Goal: Communication & Community: Connect with others

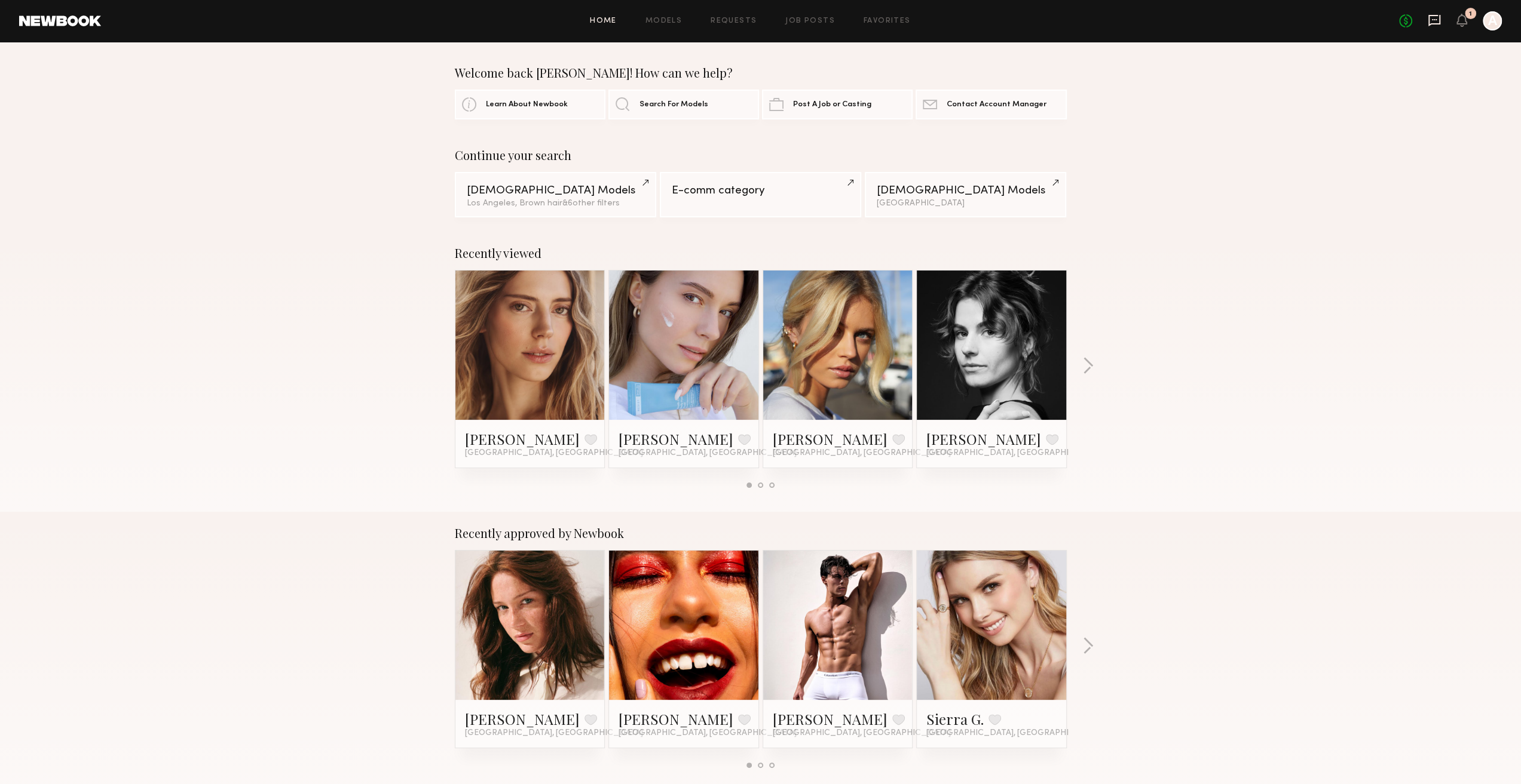
click at [1435, 15] on icon at bounding box center [1434, 21] width 12 height 11
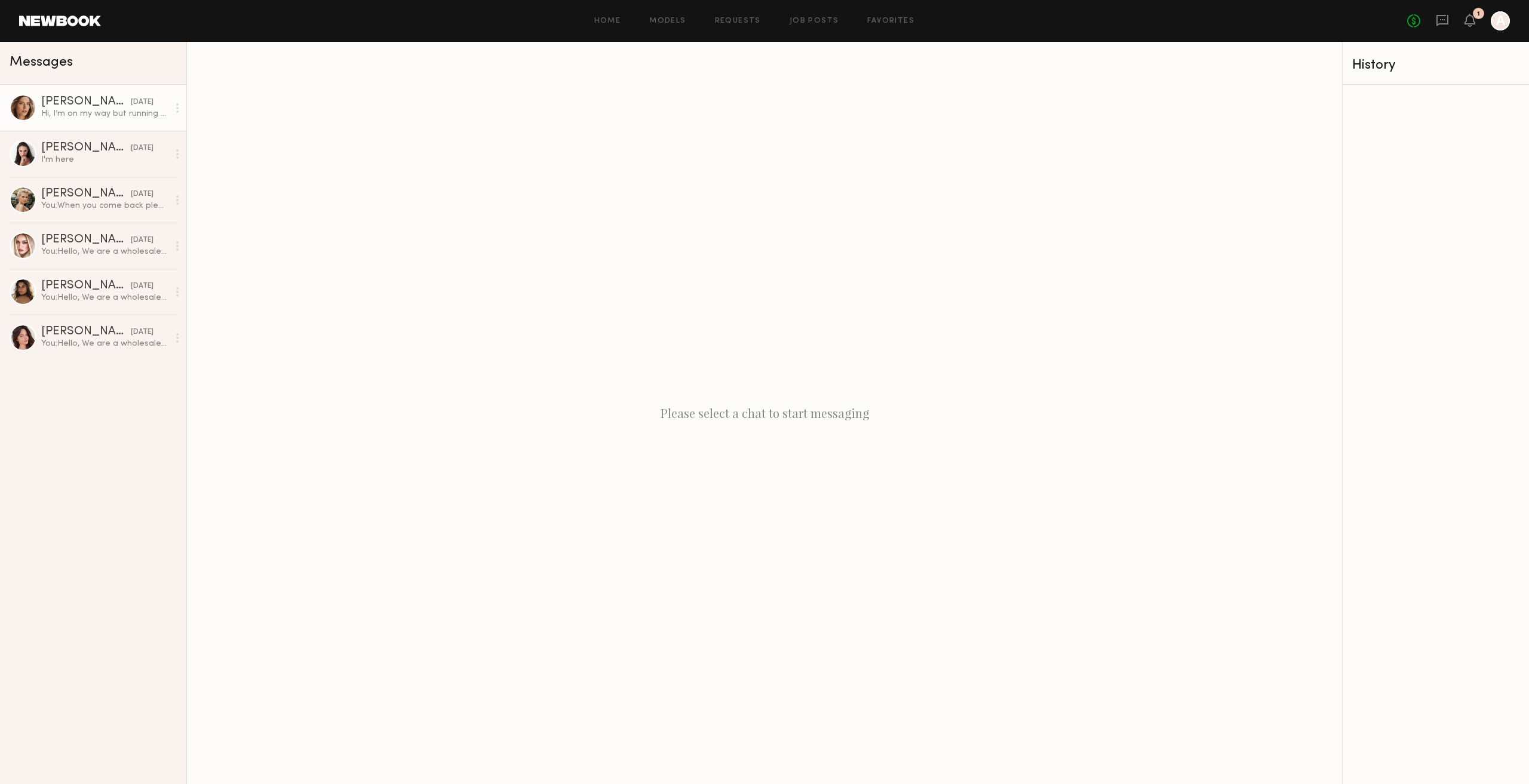
click at [131, 108] on div "[DATE]" at bounding box center [142, 102] width 23 height 11
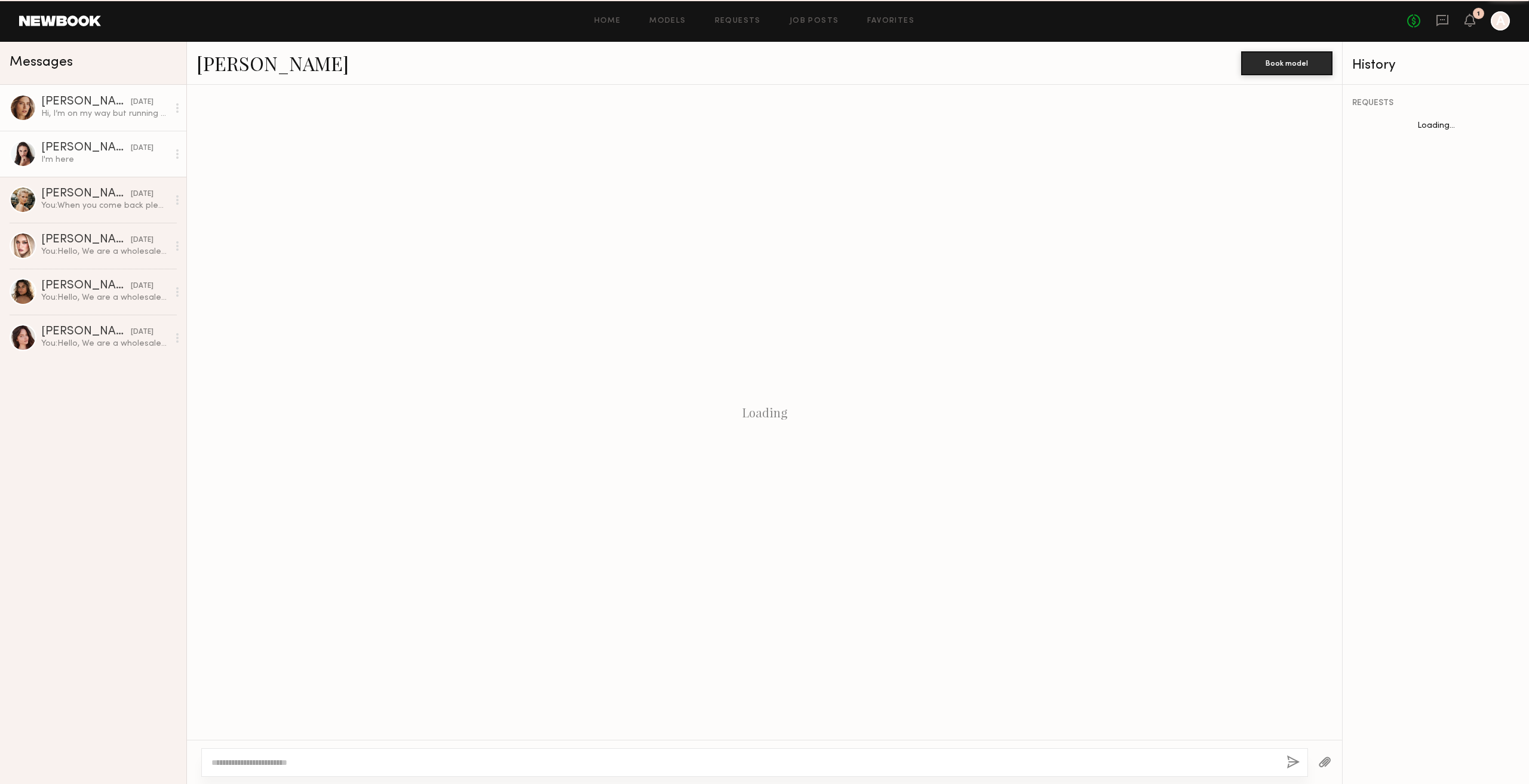
scroll to position [422, 0]
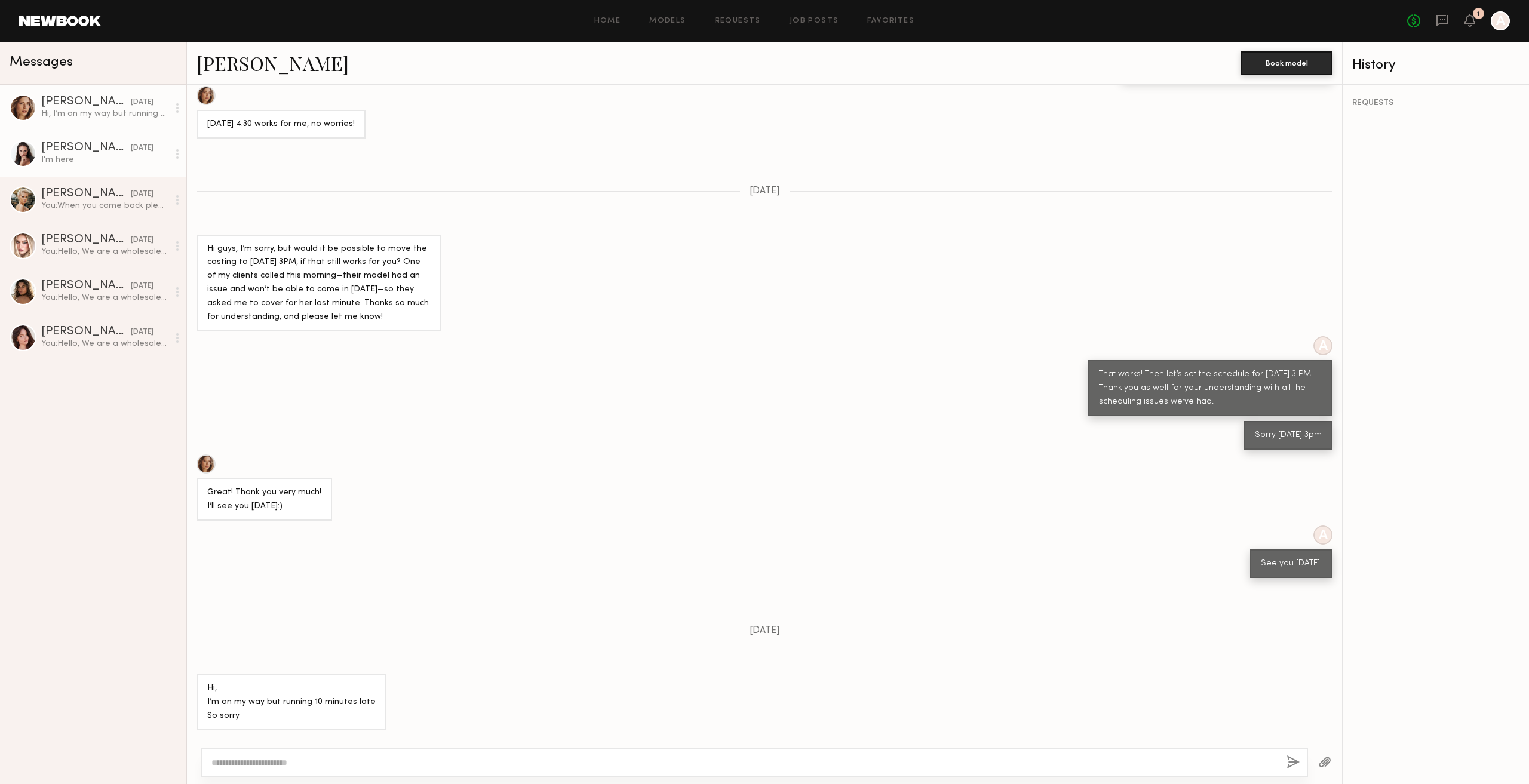
click at [109, 154] on div "Anastasiia S." at bounding box center [86, 148] width 90 height 12
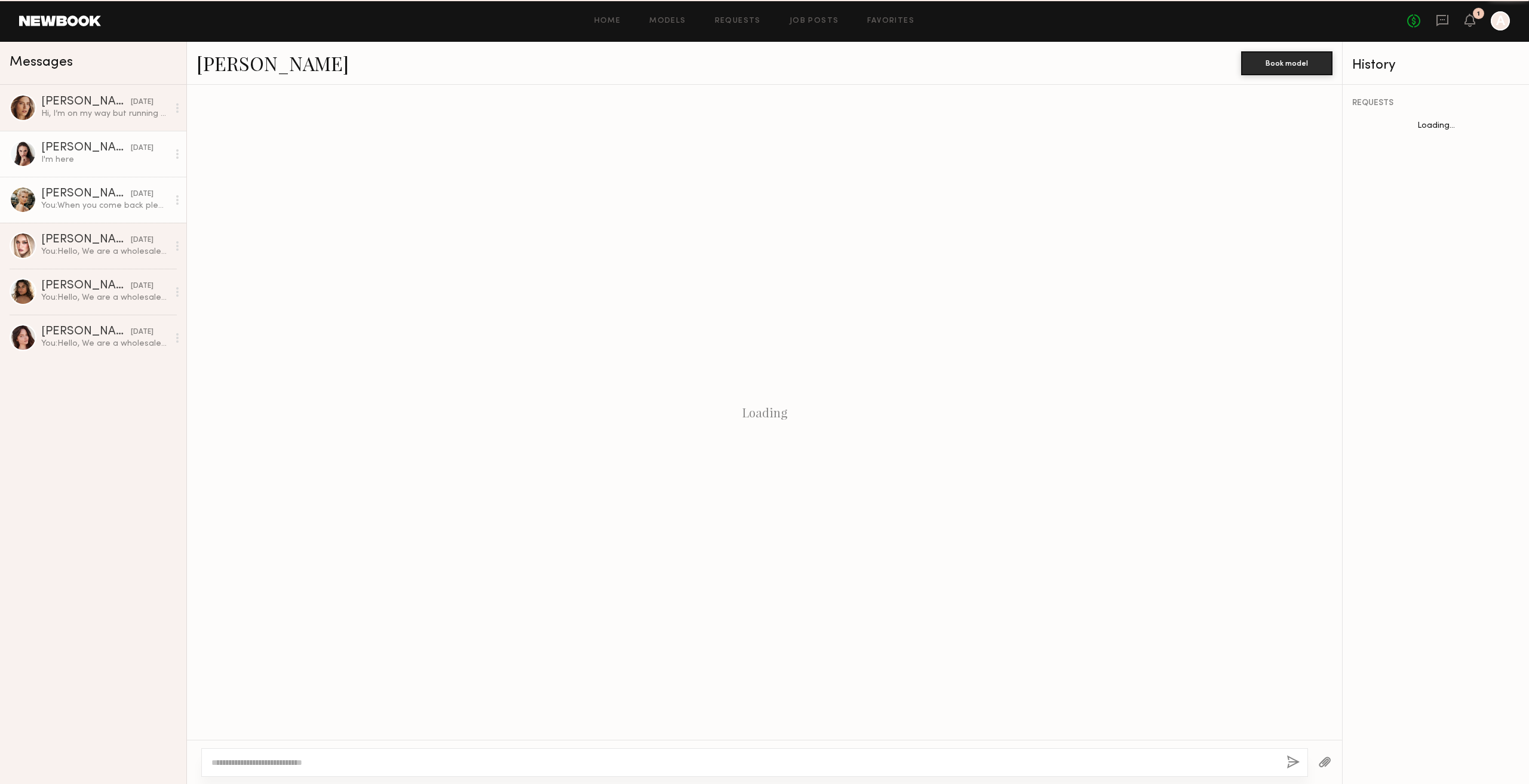
scroll to position [160, 0]
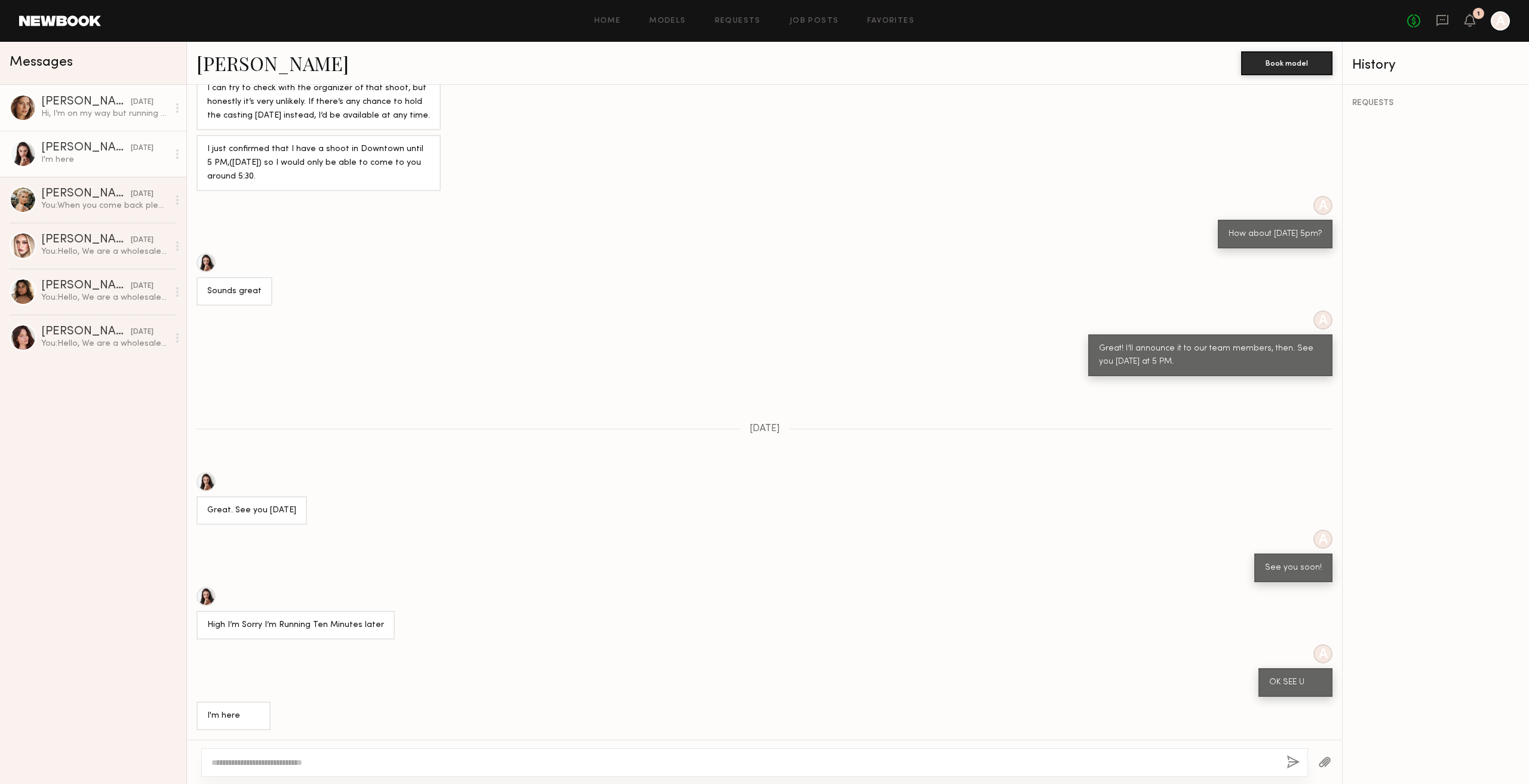
click at [117, 109] on div "Hi, I’m on my way but running 10 minutes late So sorry" at bounding box center [104, 114] width 127 height 11
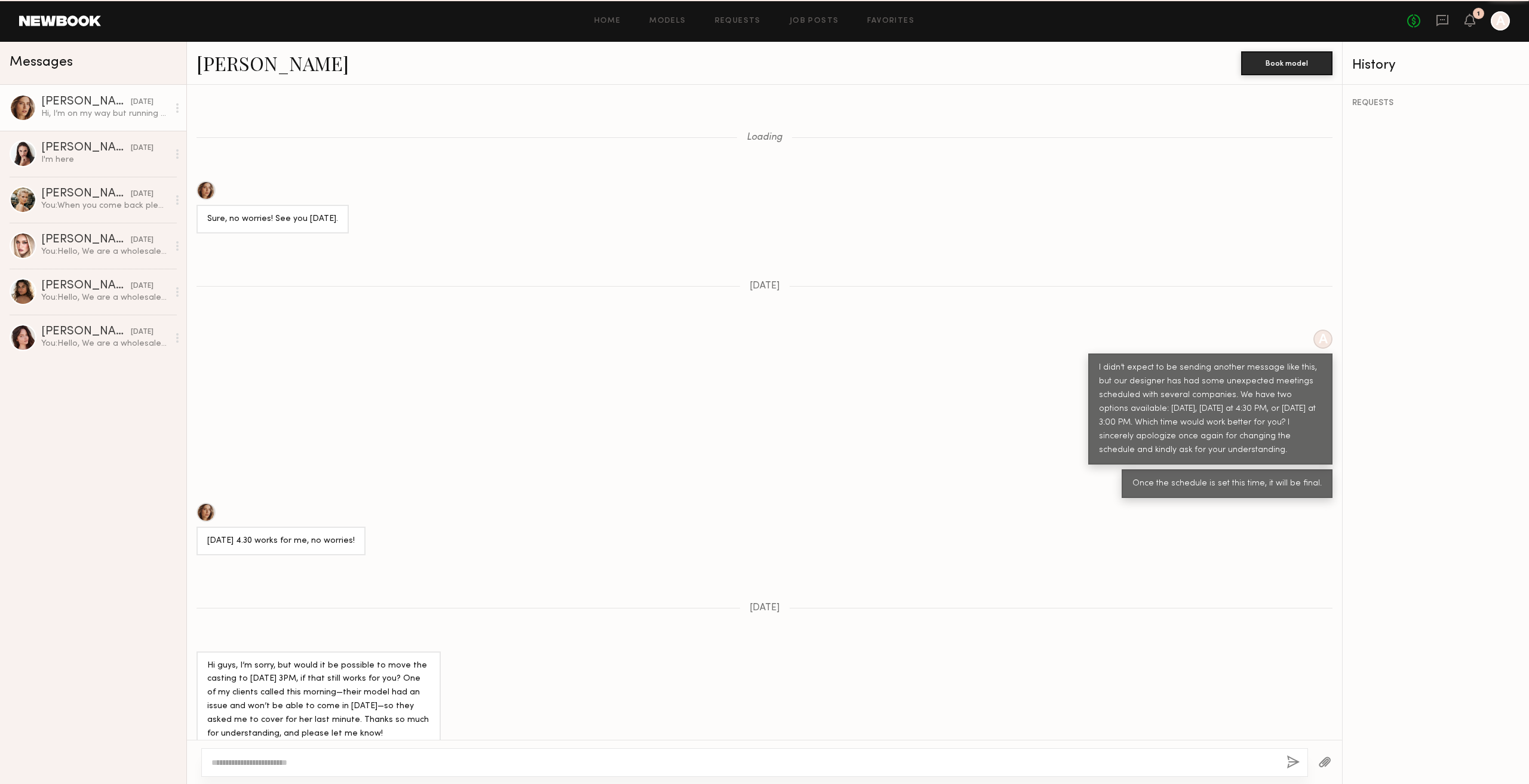
scroll to position [422, 0]
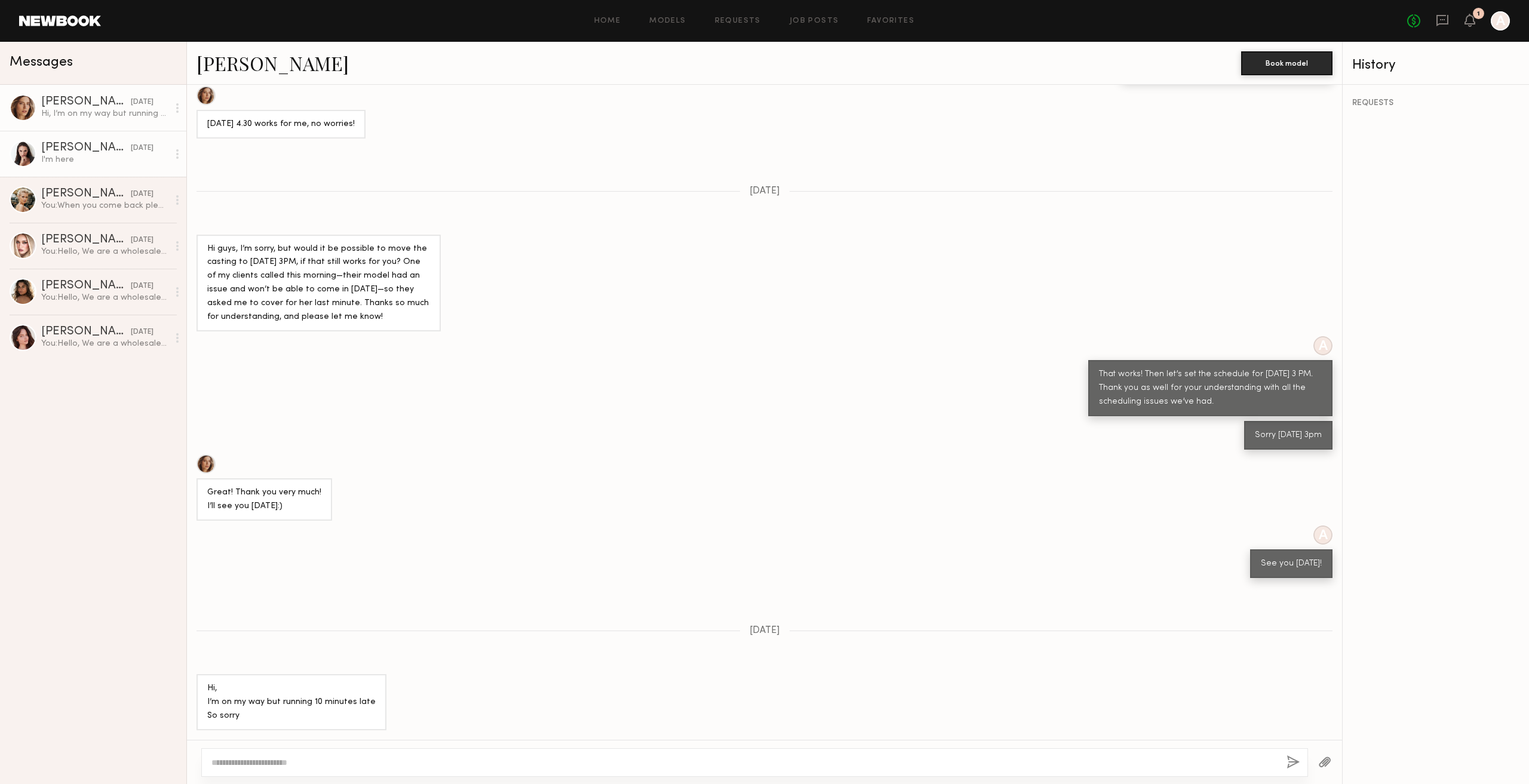
click at [111, 152] on div "Anastasiia S." at bounding box center [86, 148] width 90 height 12
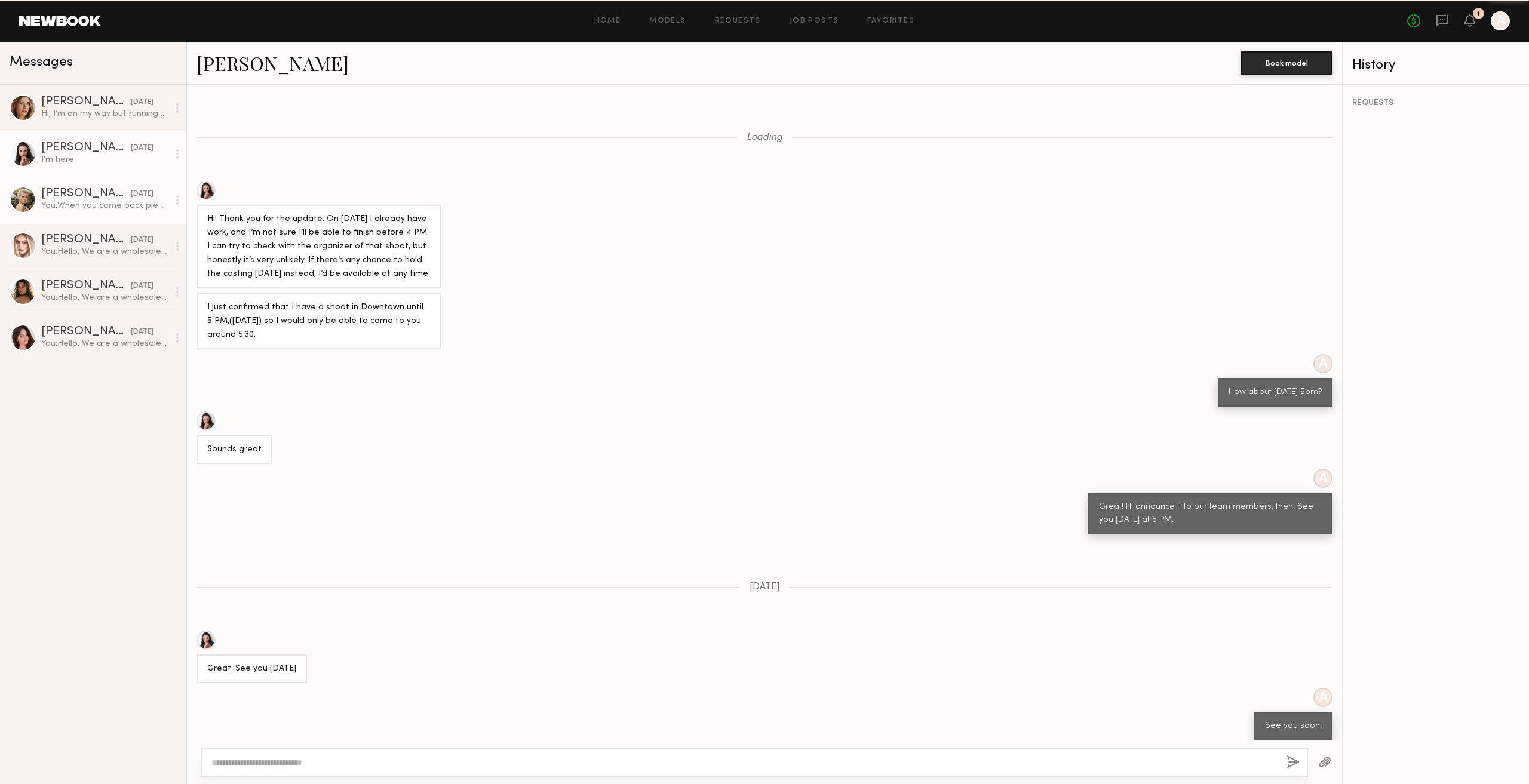
scroll to position [160, 0]
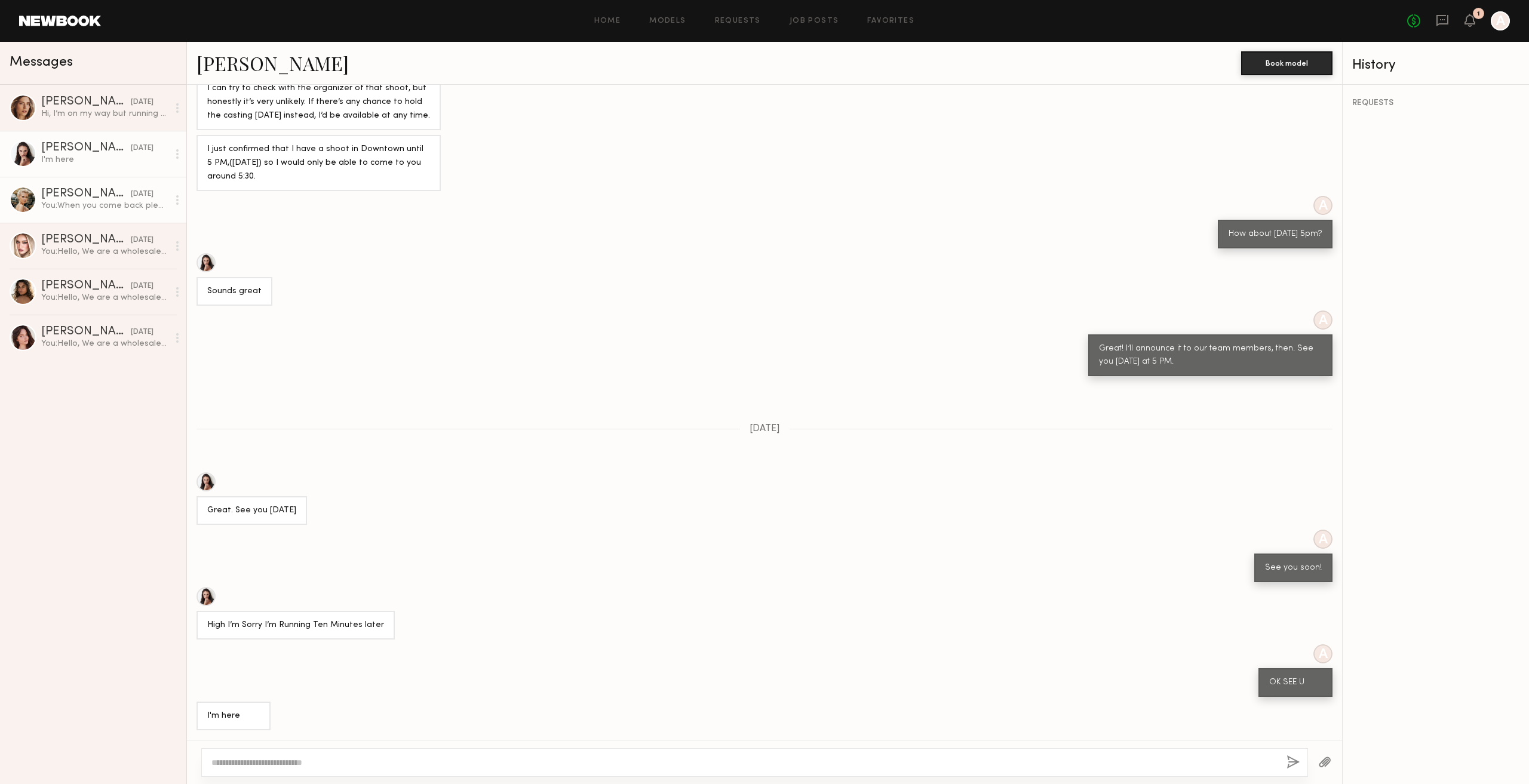
click at [131, 196] on div "09/10/2025" at bounding box center [142, 195] width 23 height 11
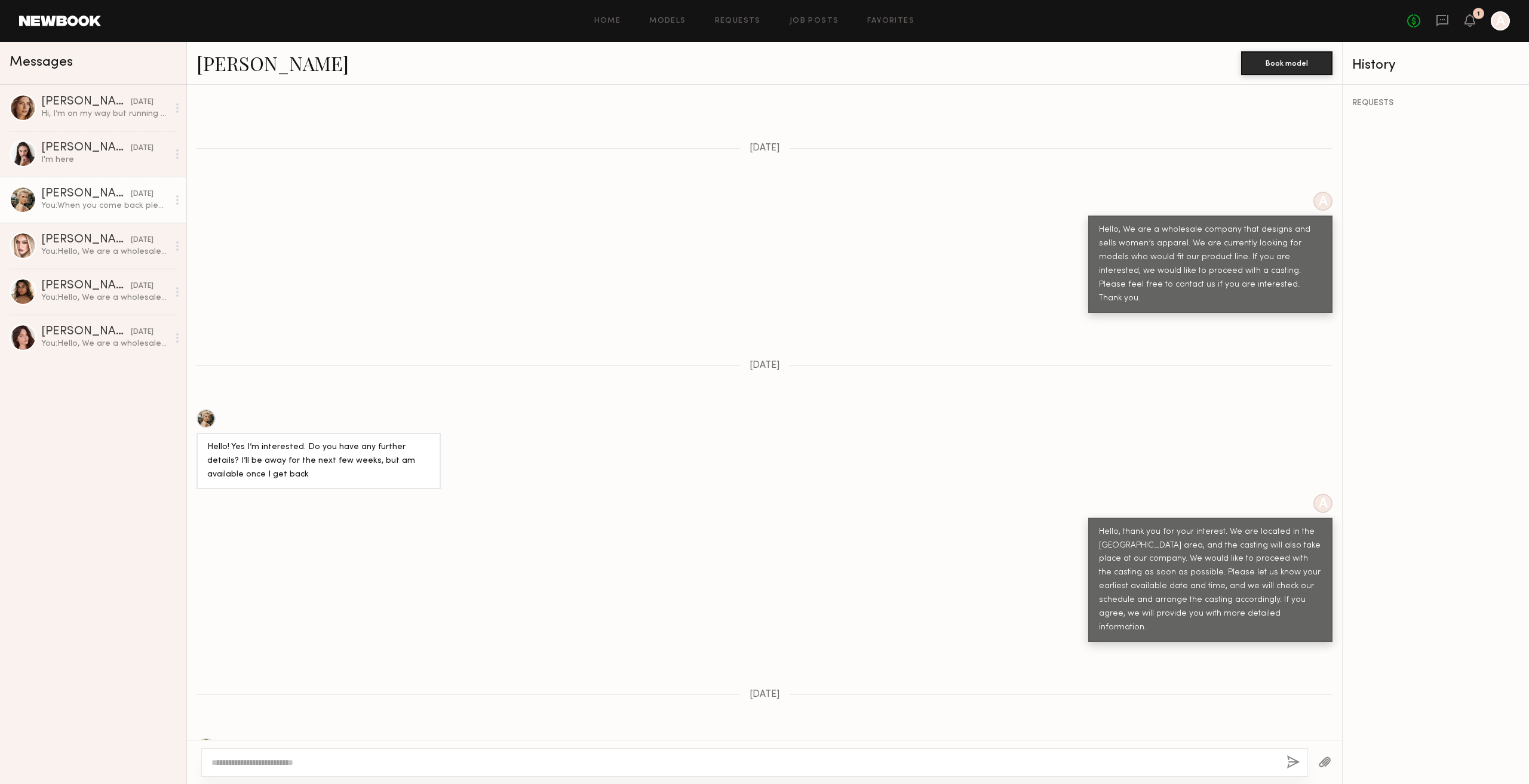
scroll to position [358, 0]
drag, startPoint x: 270, startPoint y: 418, endPoint x: 358, endPoint y: 421, distance: 88.1
click at [355, 439] on div "Hello! Yes I’m interested. Do you have any further details? I’ll be away for th…" at bounding box center [318, 459] width 223 height 41
click at [380, 439] on div "Hello! Yes I’m interested. Do you have any further details? I’ll be away for th…" at bounding box center [318, 459] width 223 height 41
drag, startPoint x: 289, startPoint y: 420, endPoint x: 390, endPoint y: 423, distance: 101.0
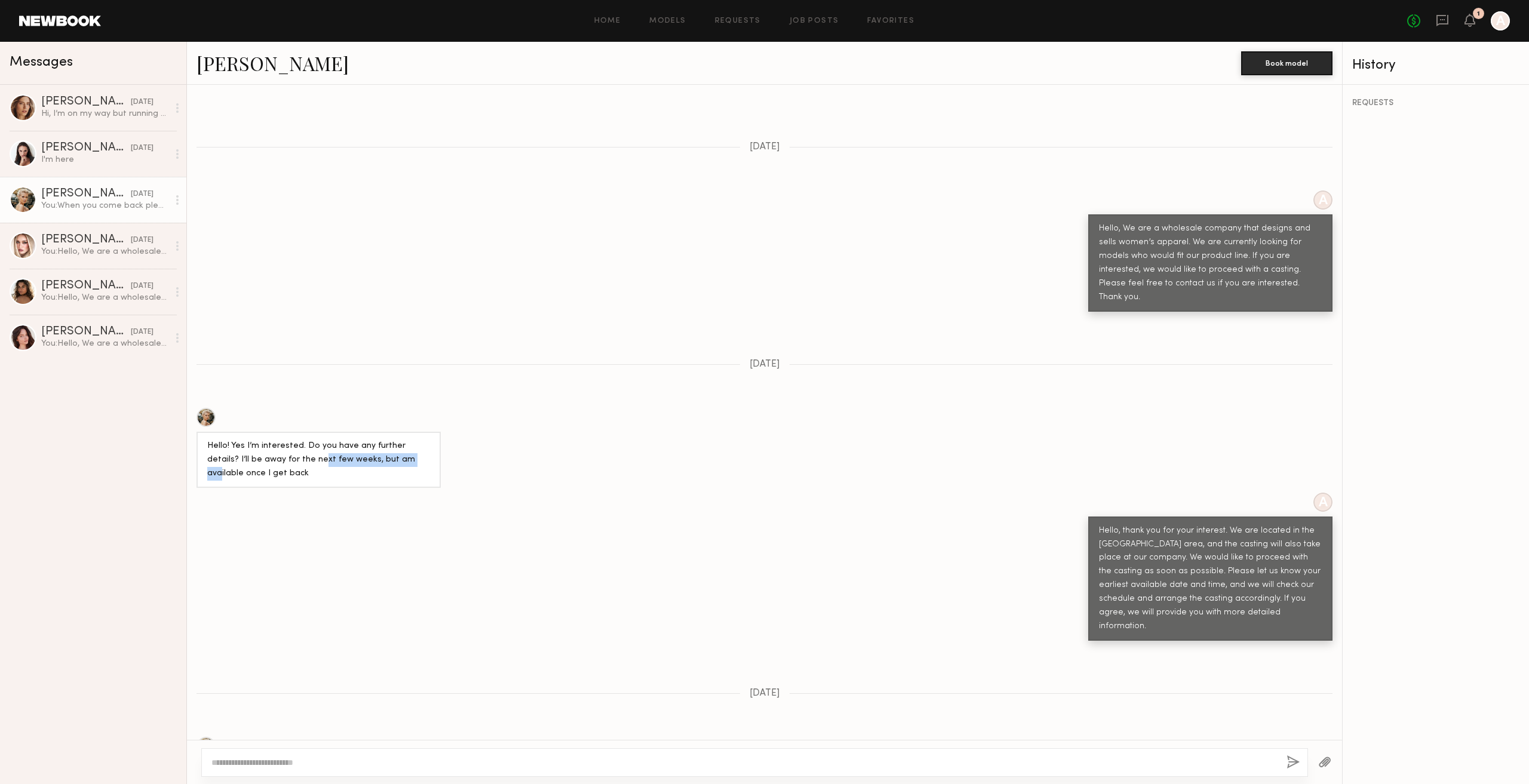
click at [389, 439] on div "Hello! Yes I’m interested. Do you have any further details? I’ll be away for th…" at bounding box center [318, 459] width 223 height 41
click at [398, 439] on div "Hello! Yes I’m interested. Do you have any further details? I’ll be away for th…" at bounding box center [318, 459] width 223 height 41
drag, startPoint x: 355, startPoint y: 422, endPoint x: 408, endPoint y: 423, distance: 53.0
click at [408, 439] on div "Hello! Yes I’m interested. Do you have any further details? I’ll be away for th…" at bounding box center [318, 459] width 223 height 41
click at [376, 439] on div "Hello! Yes I’m interested. Do you have any further details? I’ll be away for th…" at bounding box center [318, 459] width 223 height 41
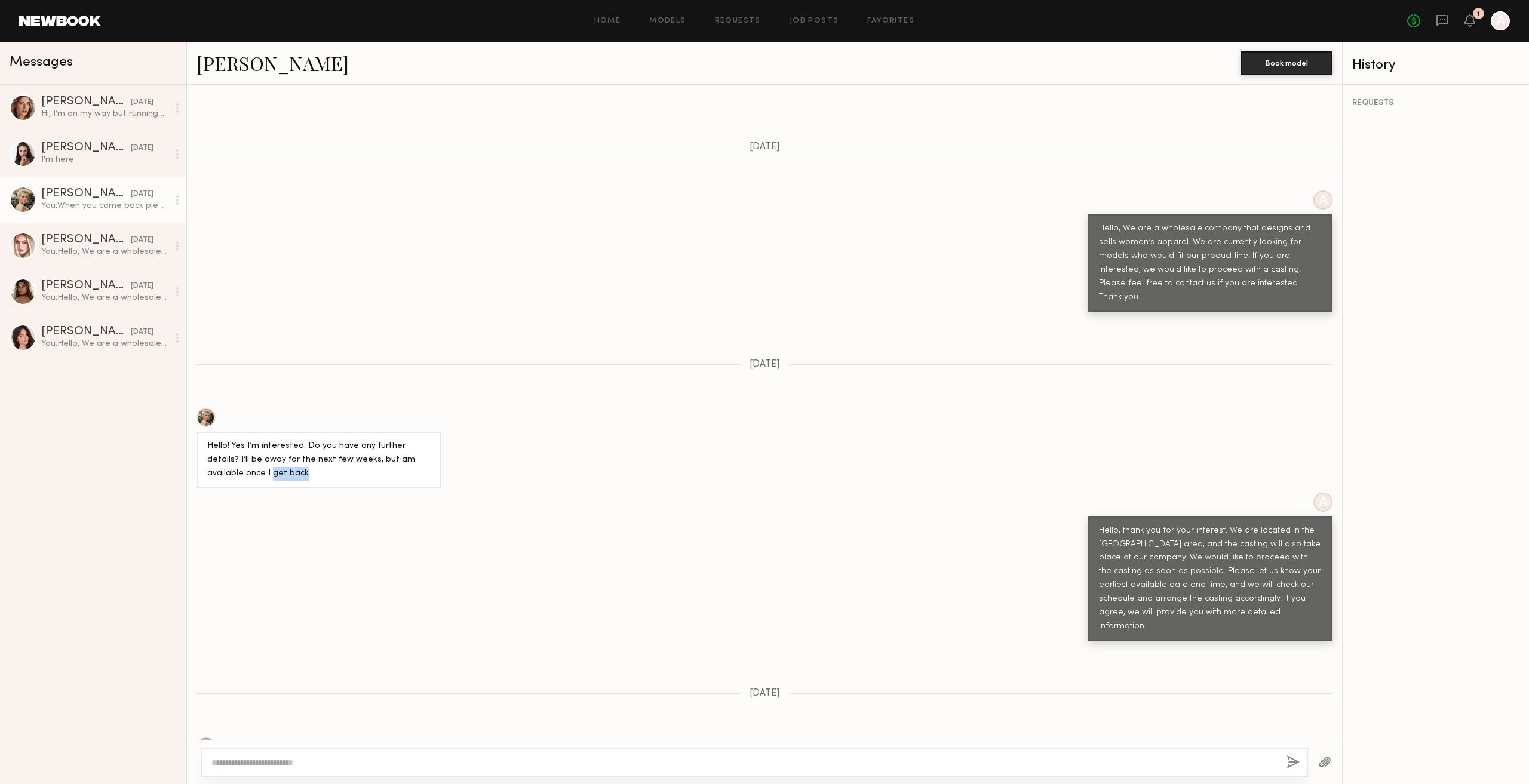
drag, startPoint x: 242, startPoint y: 433, endPoint x: 289, endPoint y: 434, distance: 47.0
click at [279, 439] on div "Hello! Yes I’m interested. Do you have any further details? I’ll be away for th…" at bounding box center [318, 459] width 223 height 41
click at [300, 439] on div "Hello! Yes I’m interested. Do you have any further details? I’ll be away for th…" at bounding box center [318, 459] width 223 height 41
click at [205, 737] on div at bounding box center [206, 747] width 19 height 19
click at [146, 244] on div "09/05/2025" at bounding box center [142, 241] width 23 height 11
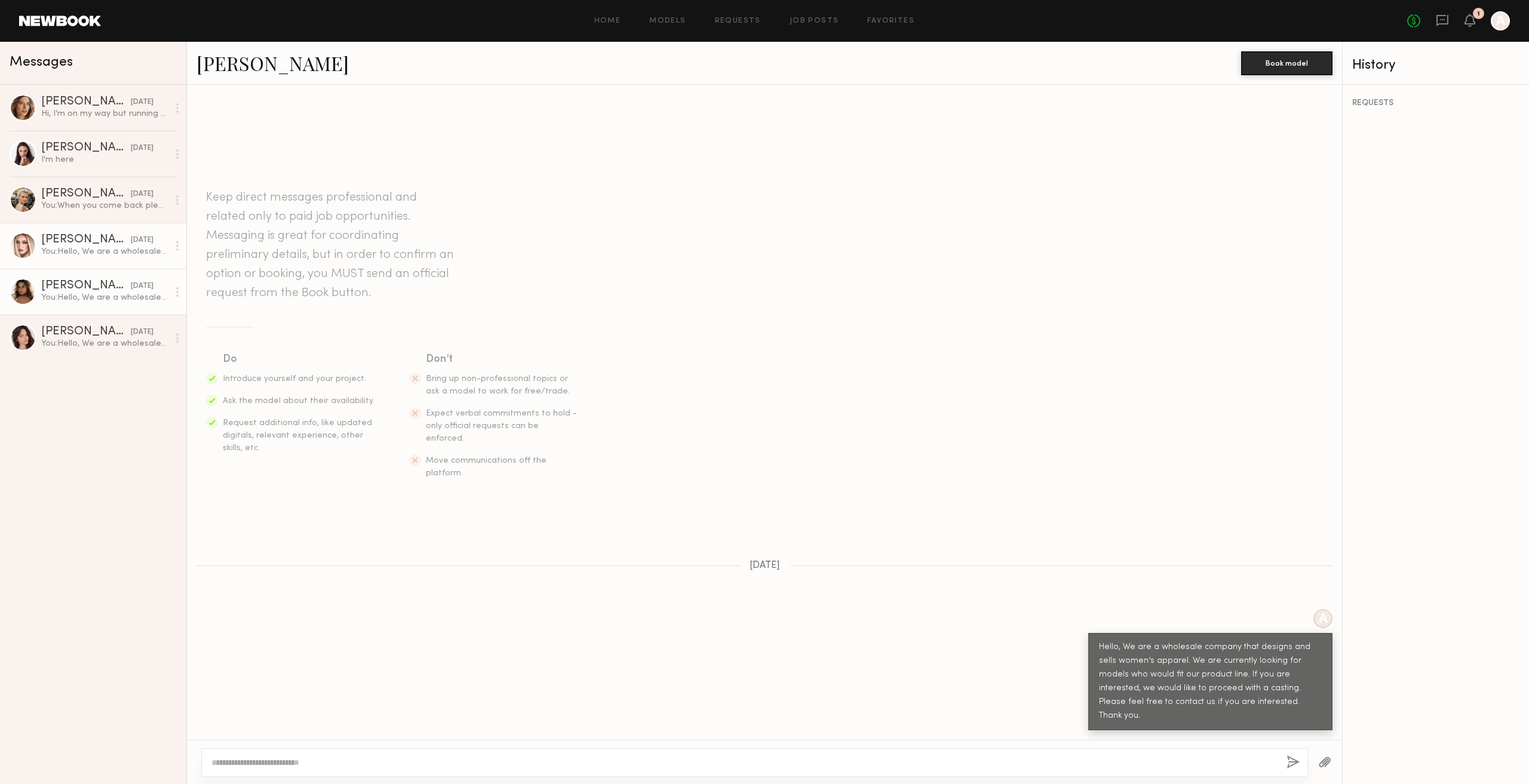
click at [68, 300] on div "You: Hello, We are a wholesale company that designs and sells women’s apparel. …" at bounding box center [104, 298] width 127 height 11
click at [73, 341] on div "You: Hello, We are a wholesale company that designs and sells women’s apparel. …" at bounding box center [104, 344] width 127 height 11
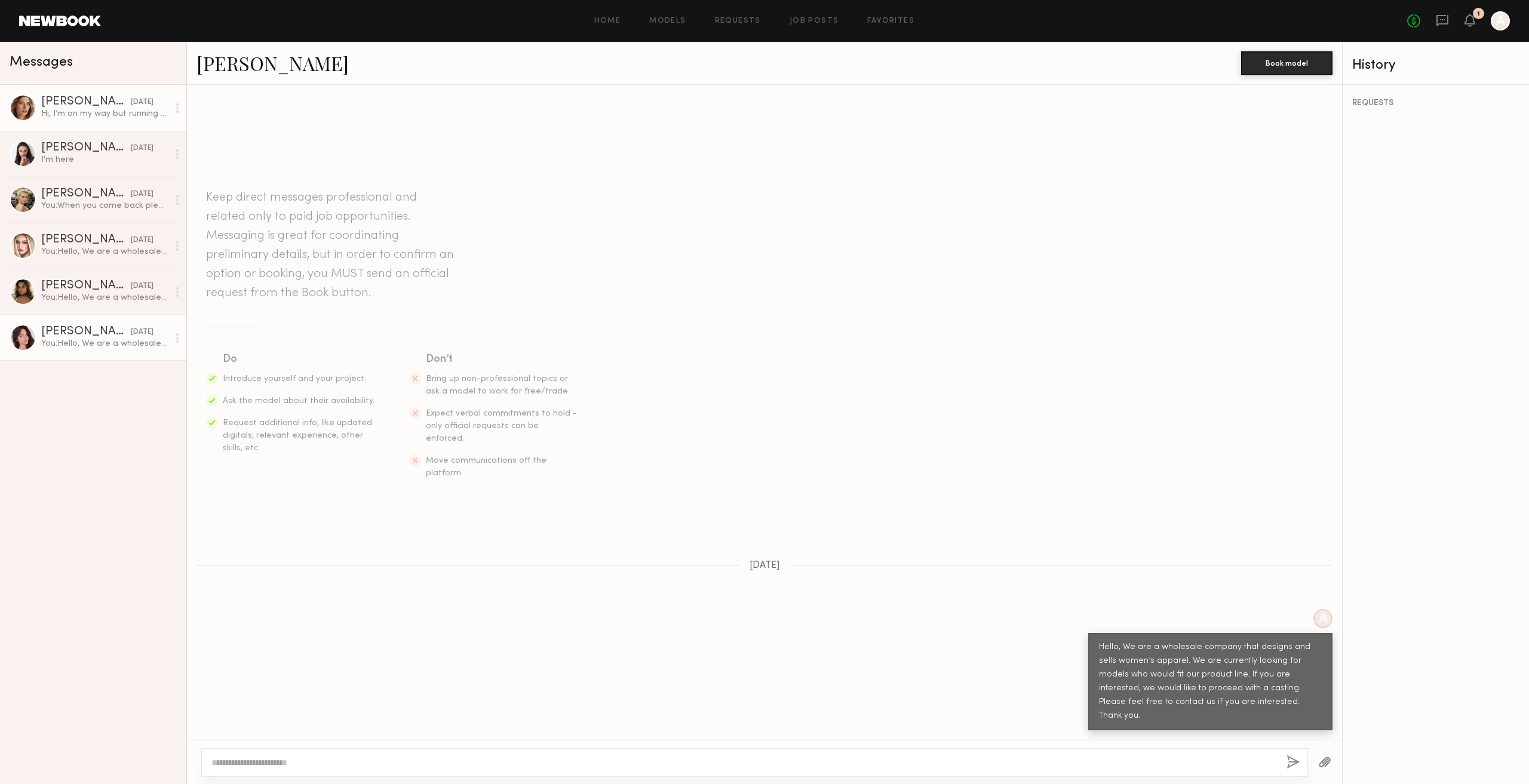
click at [114, 116] on div "Hi, I’m on my way but running 10 minutes late So sorry" at bounding box center [104, 114] width 127 height 11
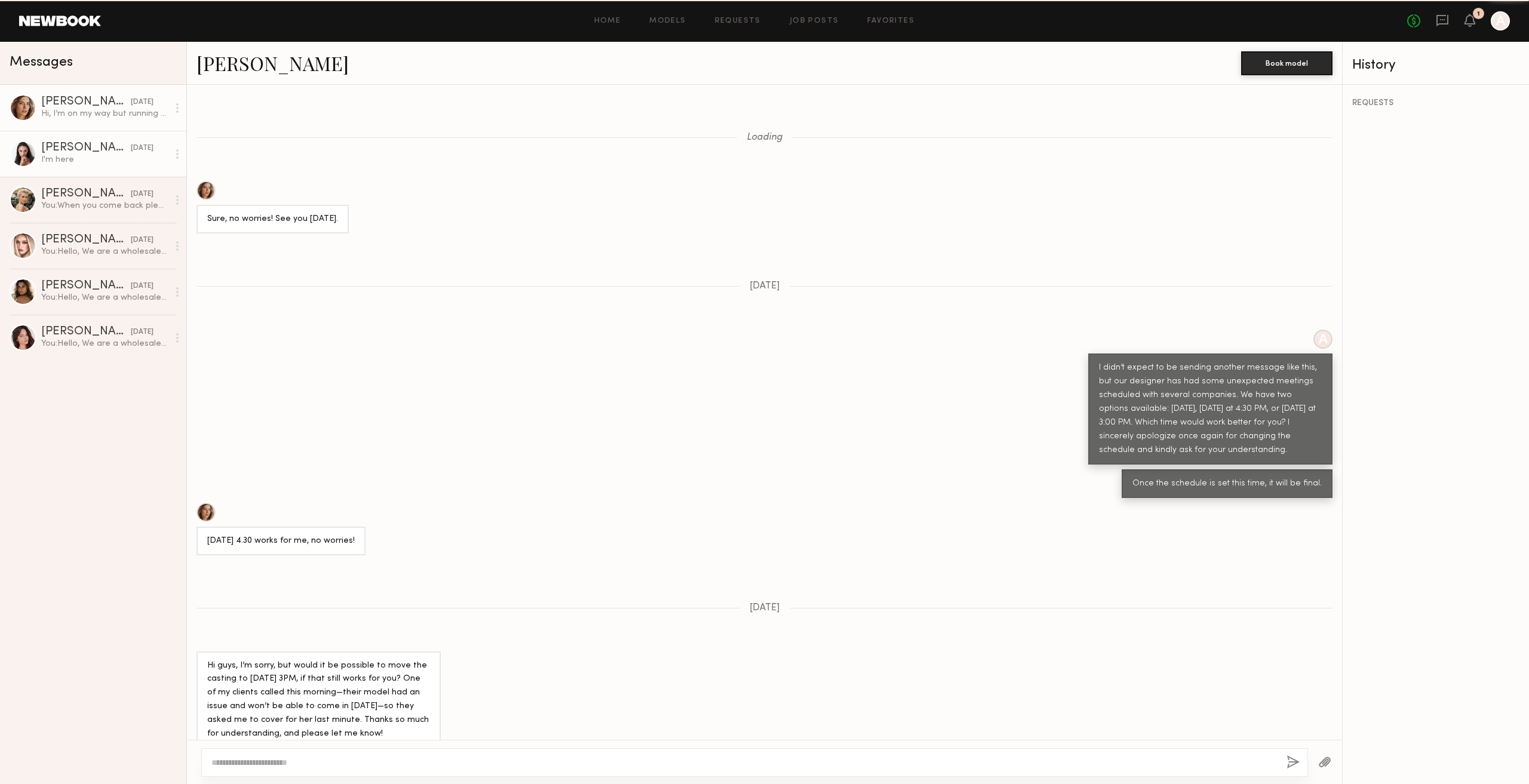
scroll to position [422, 0]
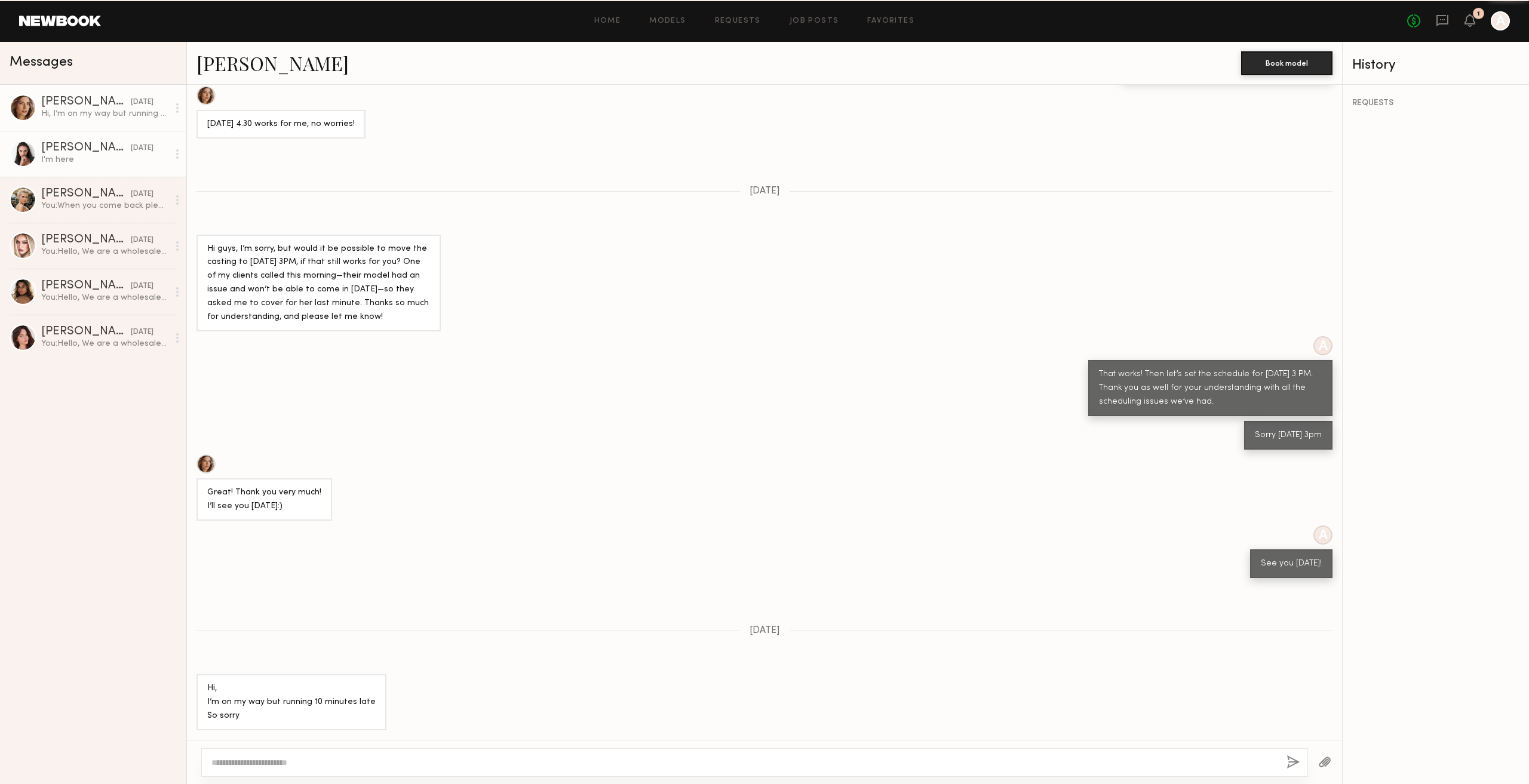
click at [103, 157] on div "I'm here" at bounding box center [104, 159] width 127 height 11
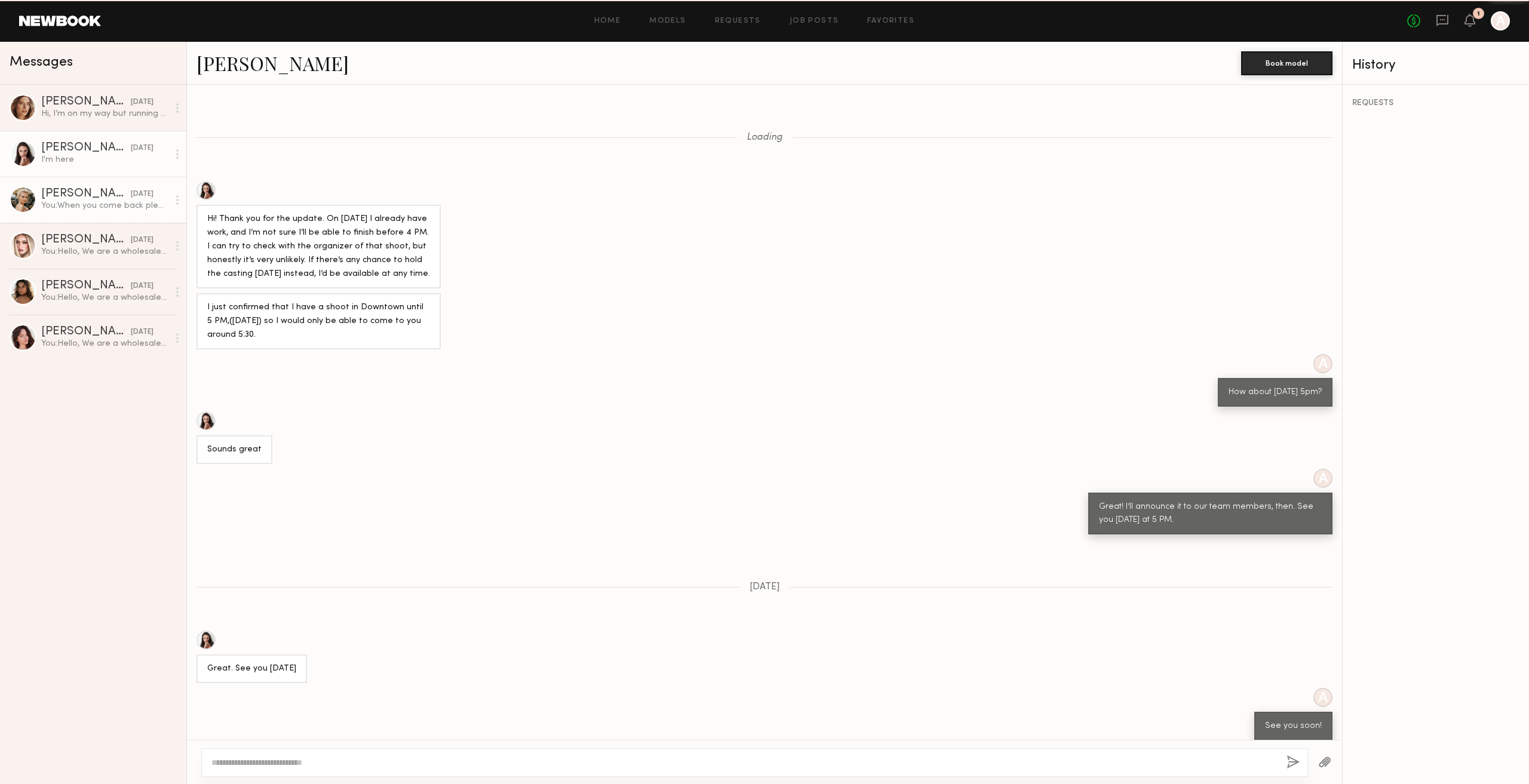
scroll to position [160, 0]
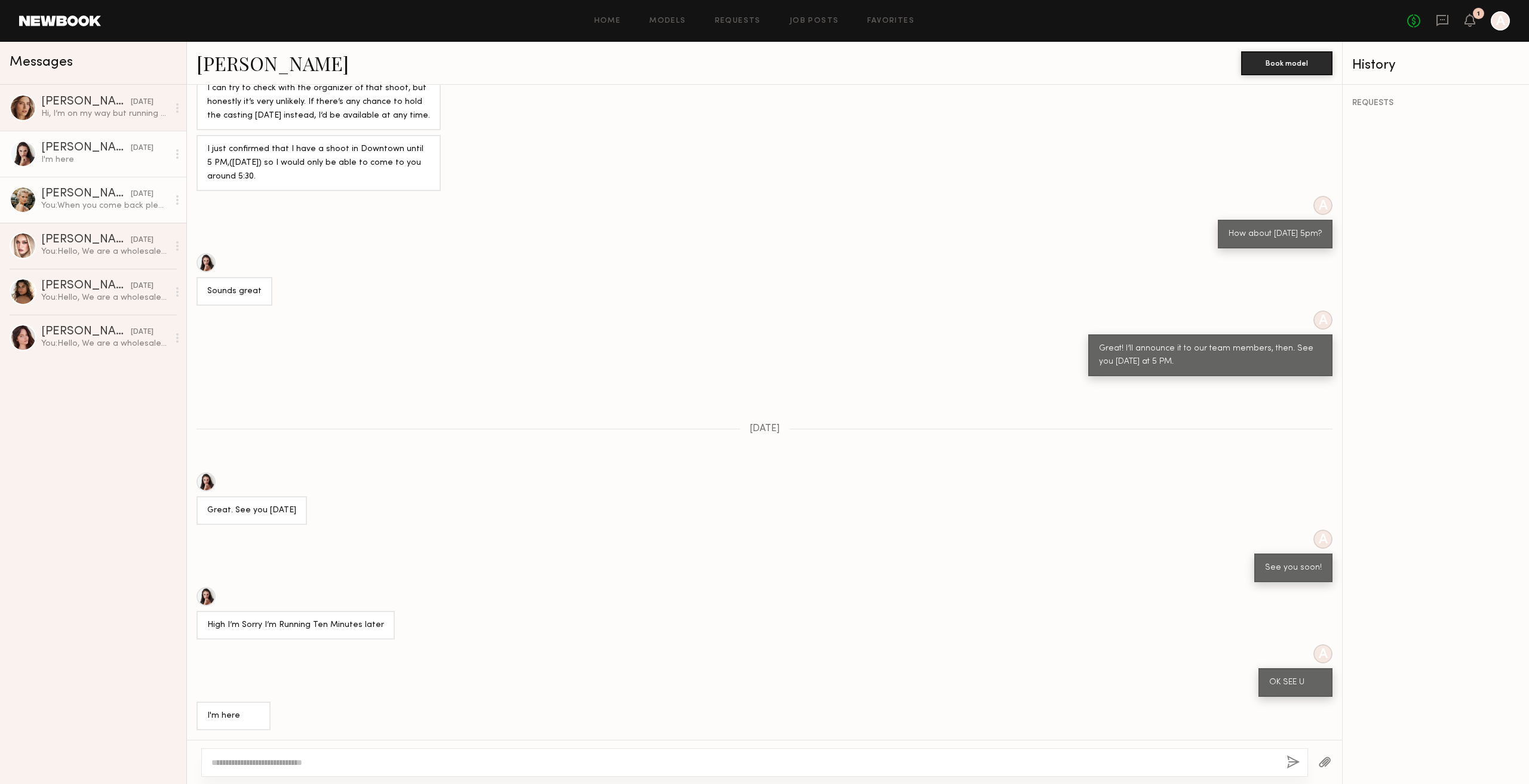
click at [113, 208] on div "You: When you come back please send us a message to us after that let's make a …" at bounding box center [104, 206] width 127 height 11
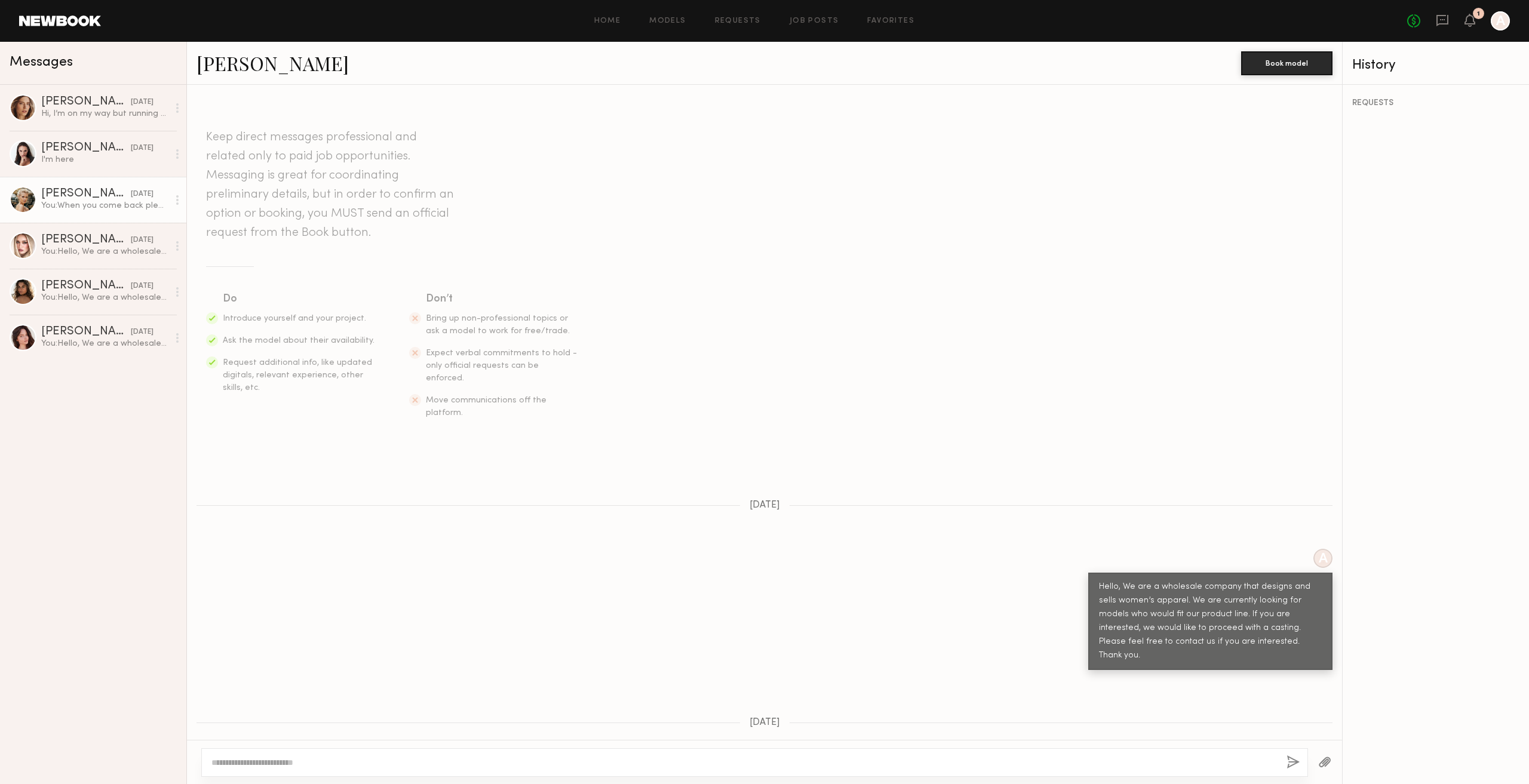
scroll to position [413, 0]
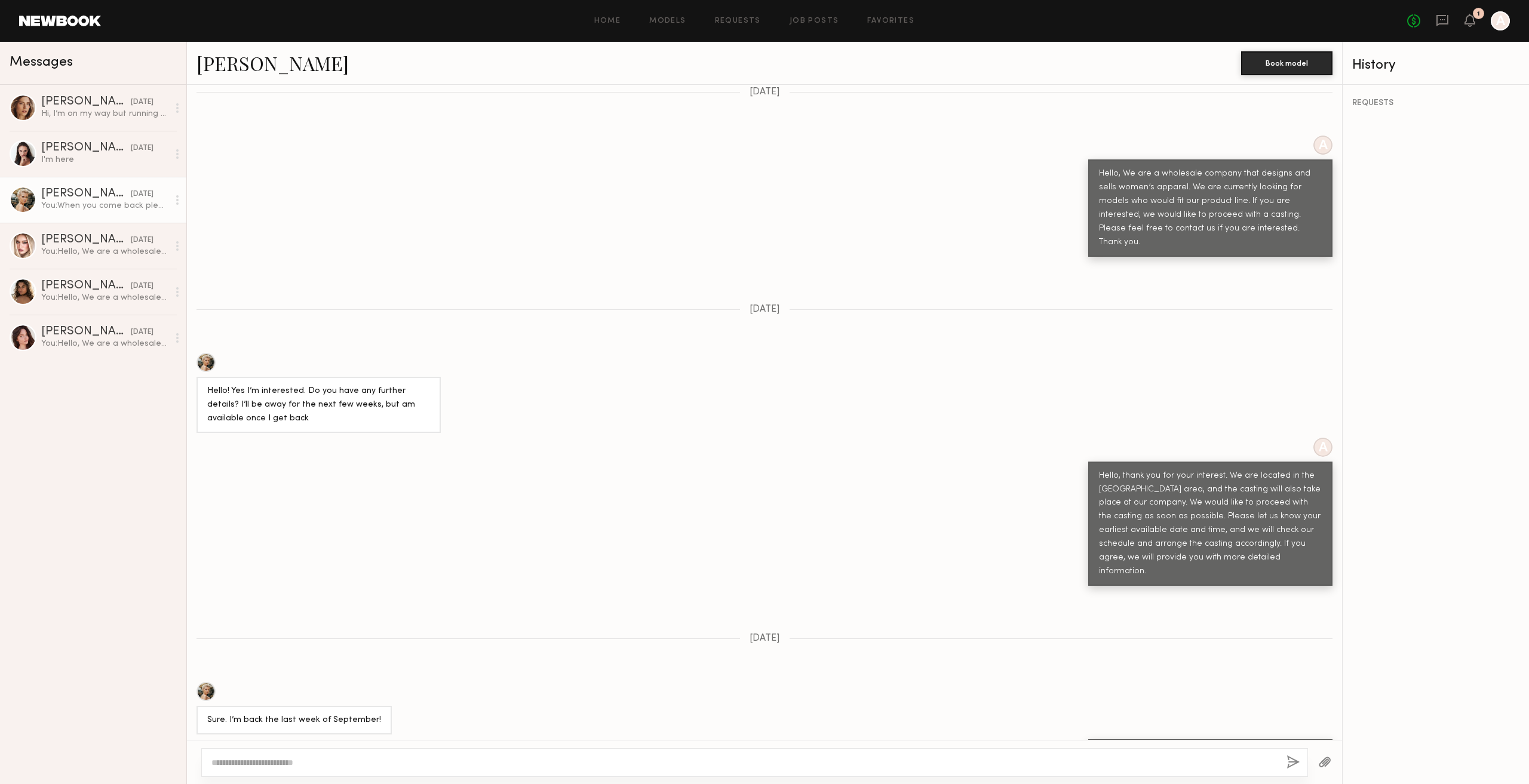
click at [709, 392] on div "Hello! Yes I’m interested. Do you have any further details? I’ll be away for th…" at bounding box center [765, 393] width 1156 height 80
click at [147, 246] on div "09/05/2025" at bounding box center [142, 241] width 23 height 11
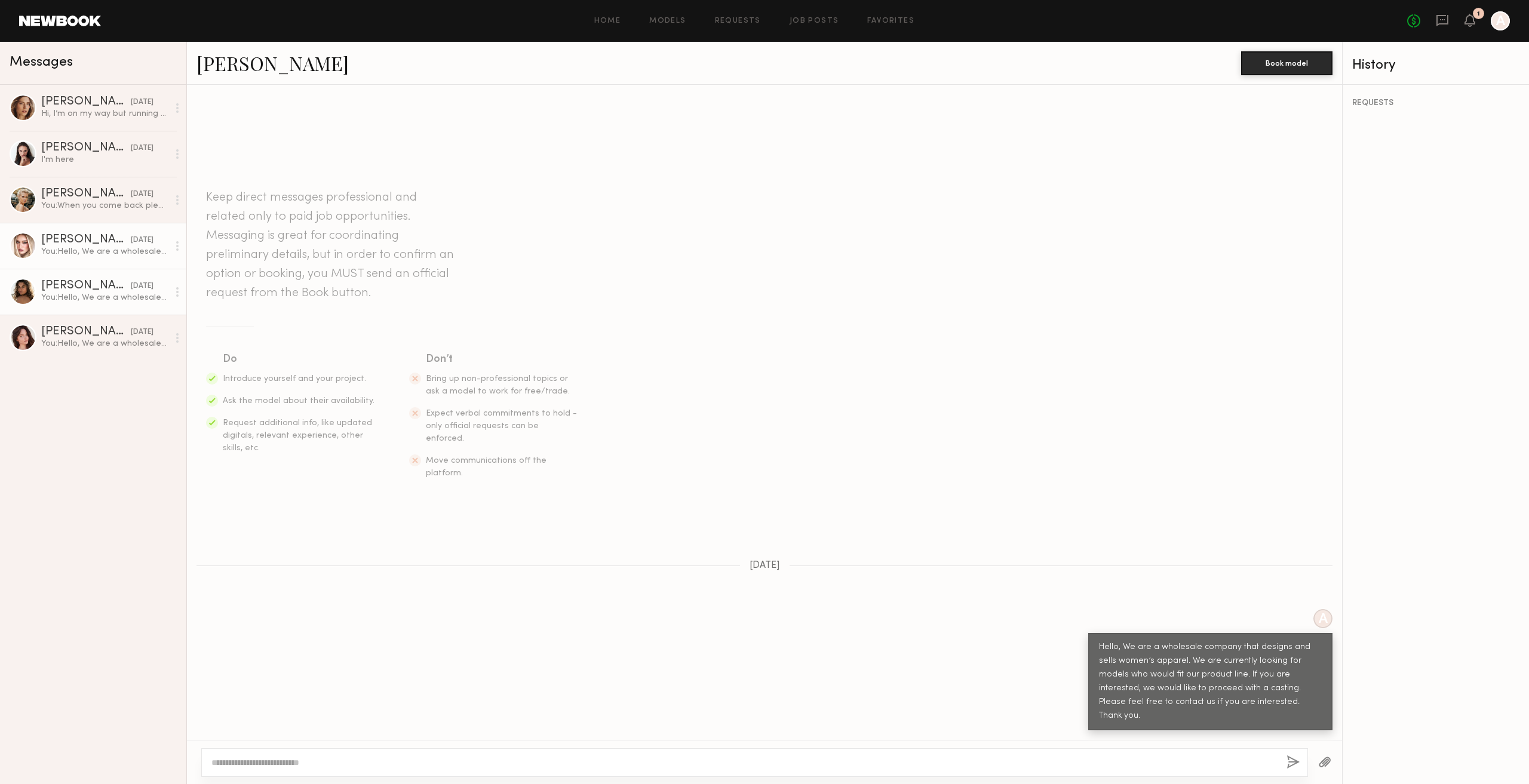
click at [131, 291] on div "09/05/2025" at bounding box center [142, 286] width 23 height 11
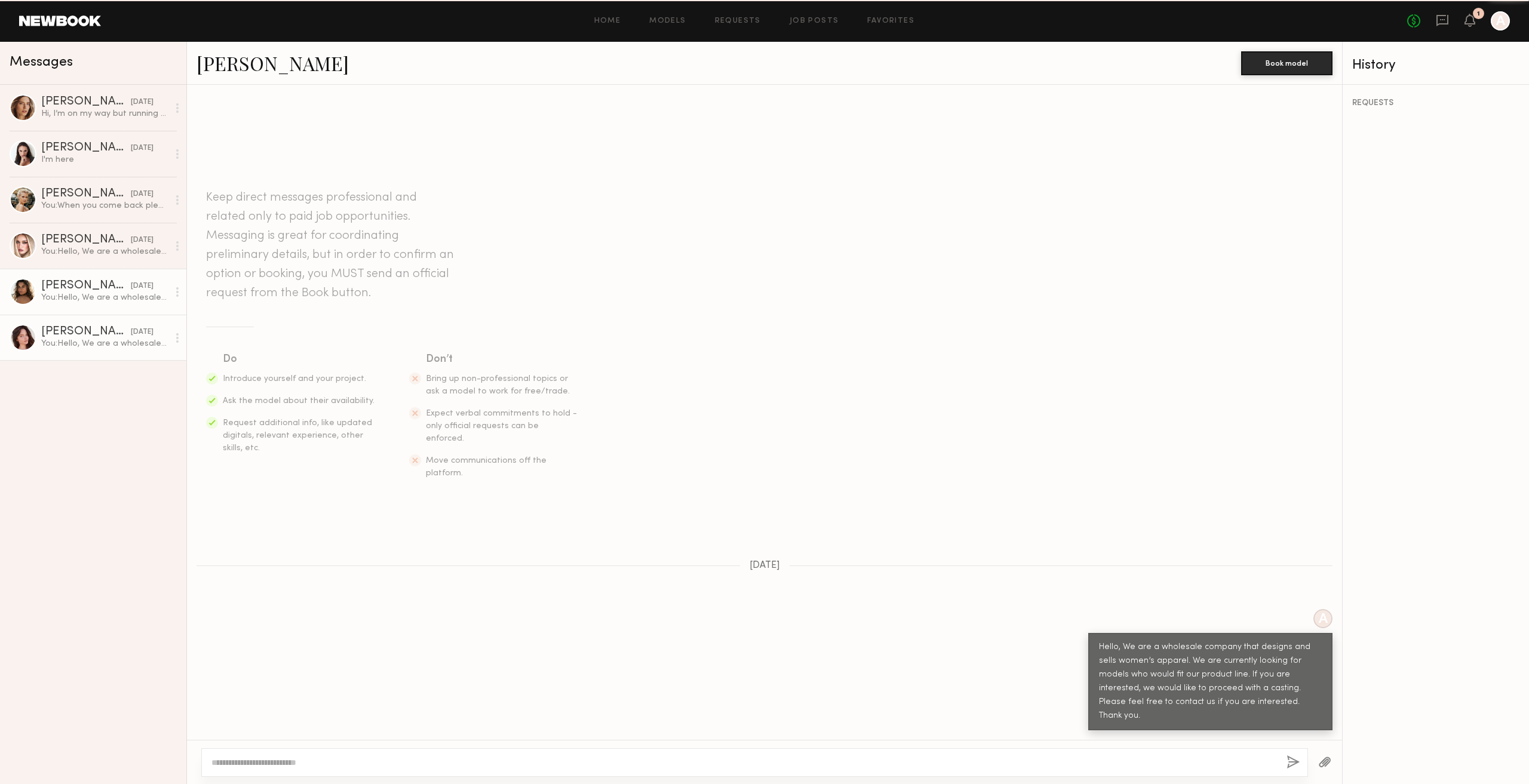
click at [141, 323] on link "Annie M. 09/05/2025 You: Hello, We are a wholesale company that designs and sel…" at bounding box center [93, 338] width 186 height 46
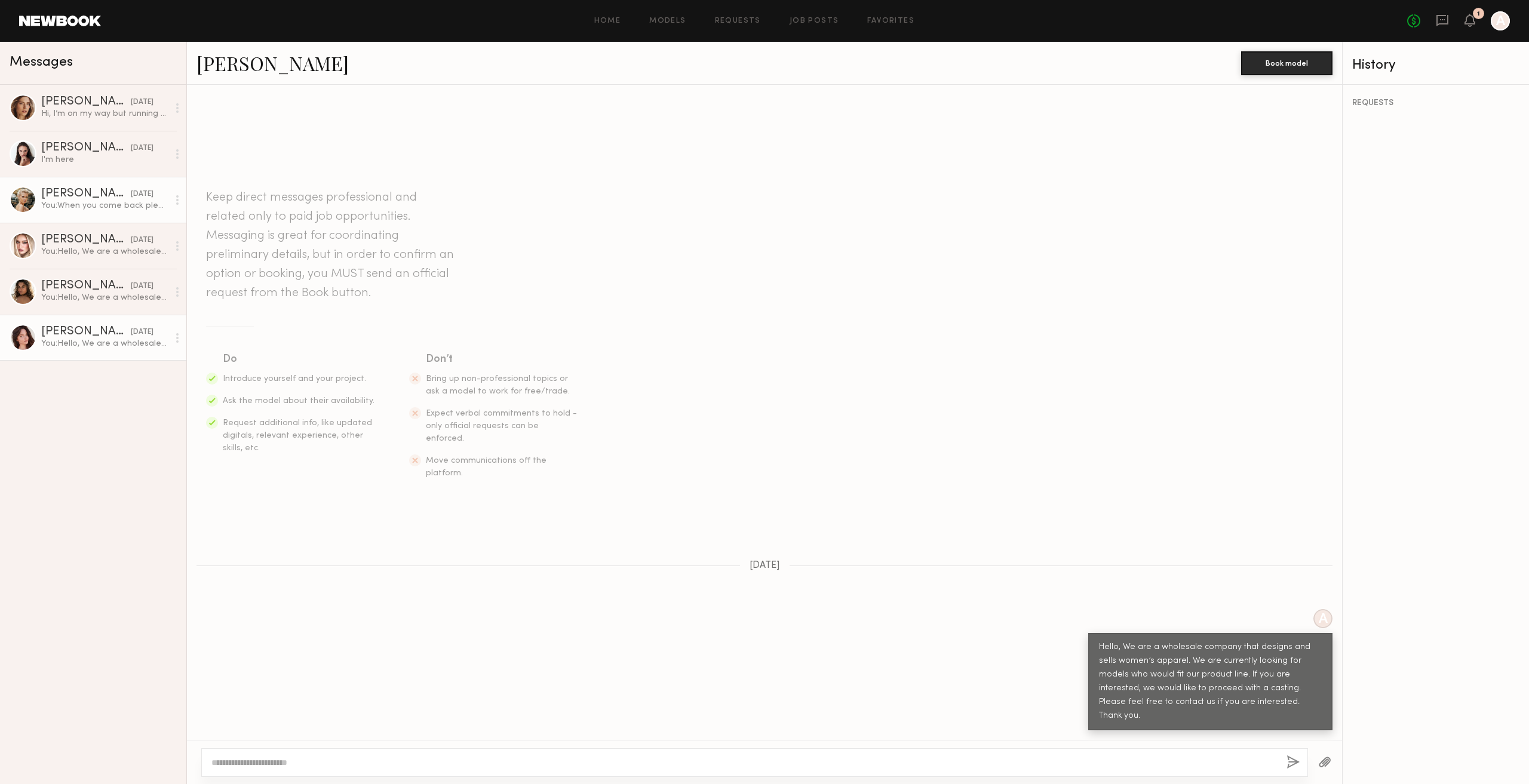
click at [114, 195] on div "Mallory A." at bounding box center [86, 194] width 90 height 12
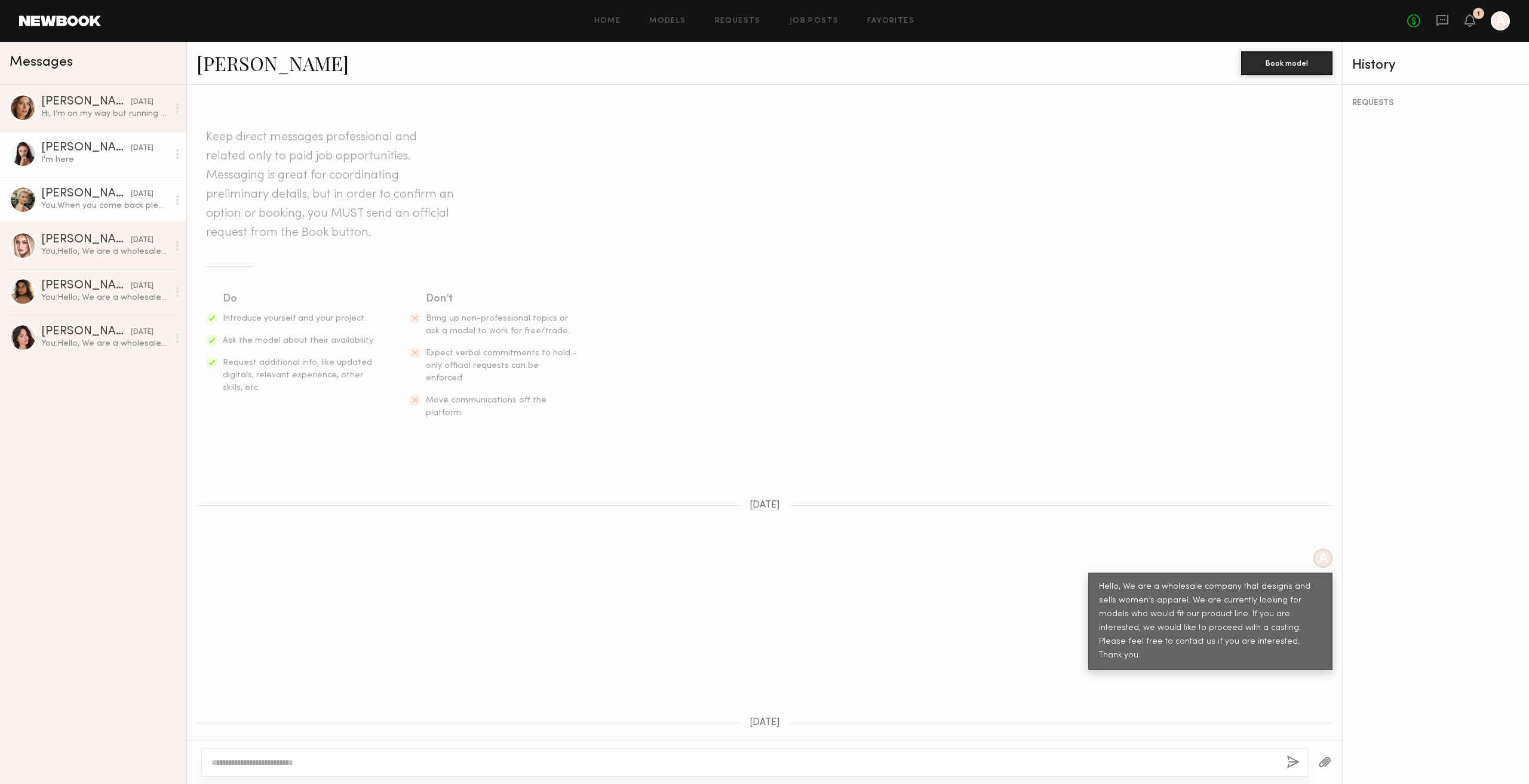
scroll to position [413, 0]
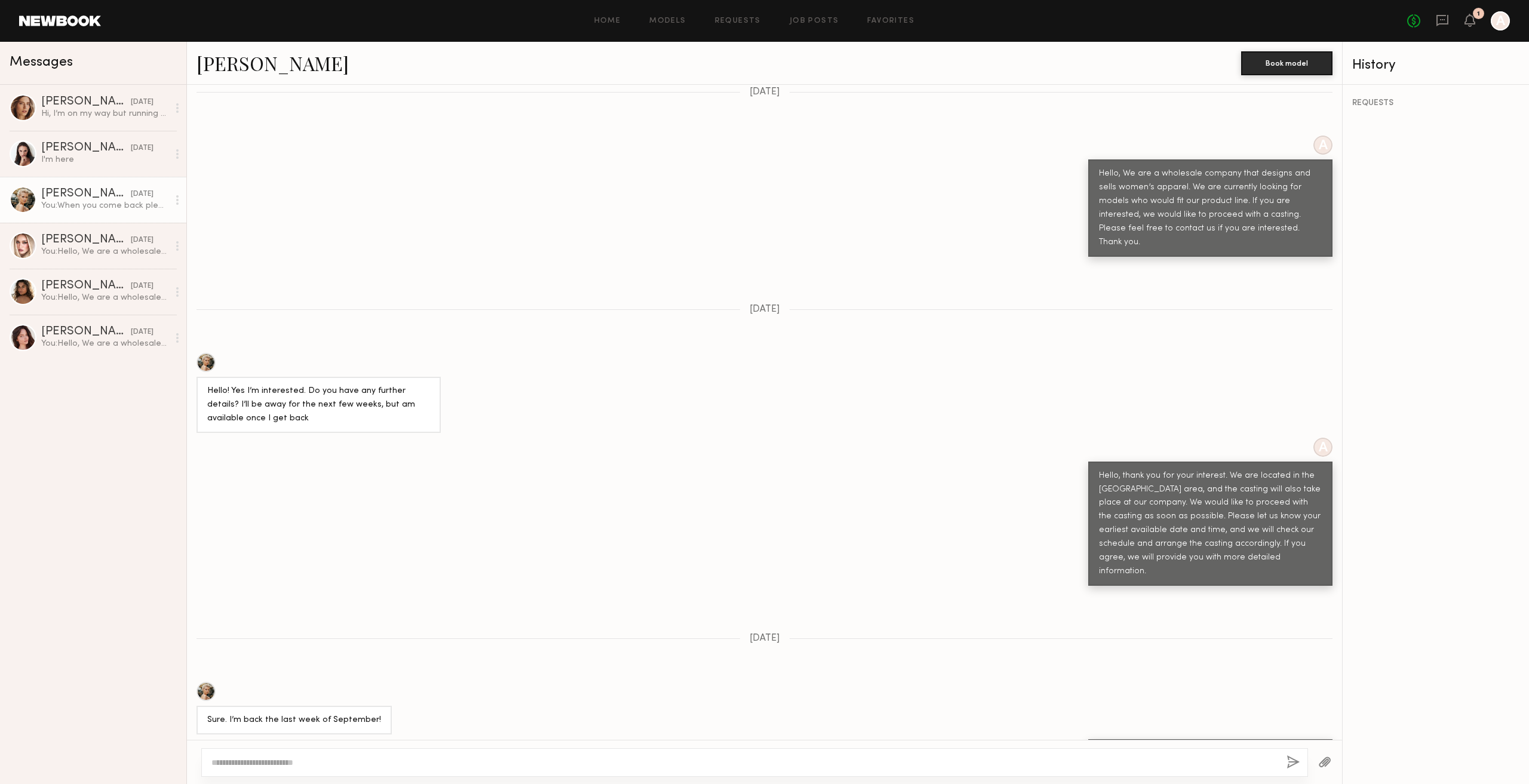
click at [722, 482] on div "A Hello, thank you for your interest. We are located in the Vernon area, and th…" at bounding box center [765, 512] width 1156 height 149
drag, startPoint x: 853, startPoint y: 455, endPoint x: 880, endPoint y: 446, distance: 28.5
click at [853, 455] on div "A Hello, thank you for your interest. We are located in the Vernon area, and th…" at bounding box center [765, 512] width 1156 height 149
click at [94, 162] on div "I'm here" at bounding box center [104, 159] width 127 height 11
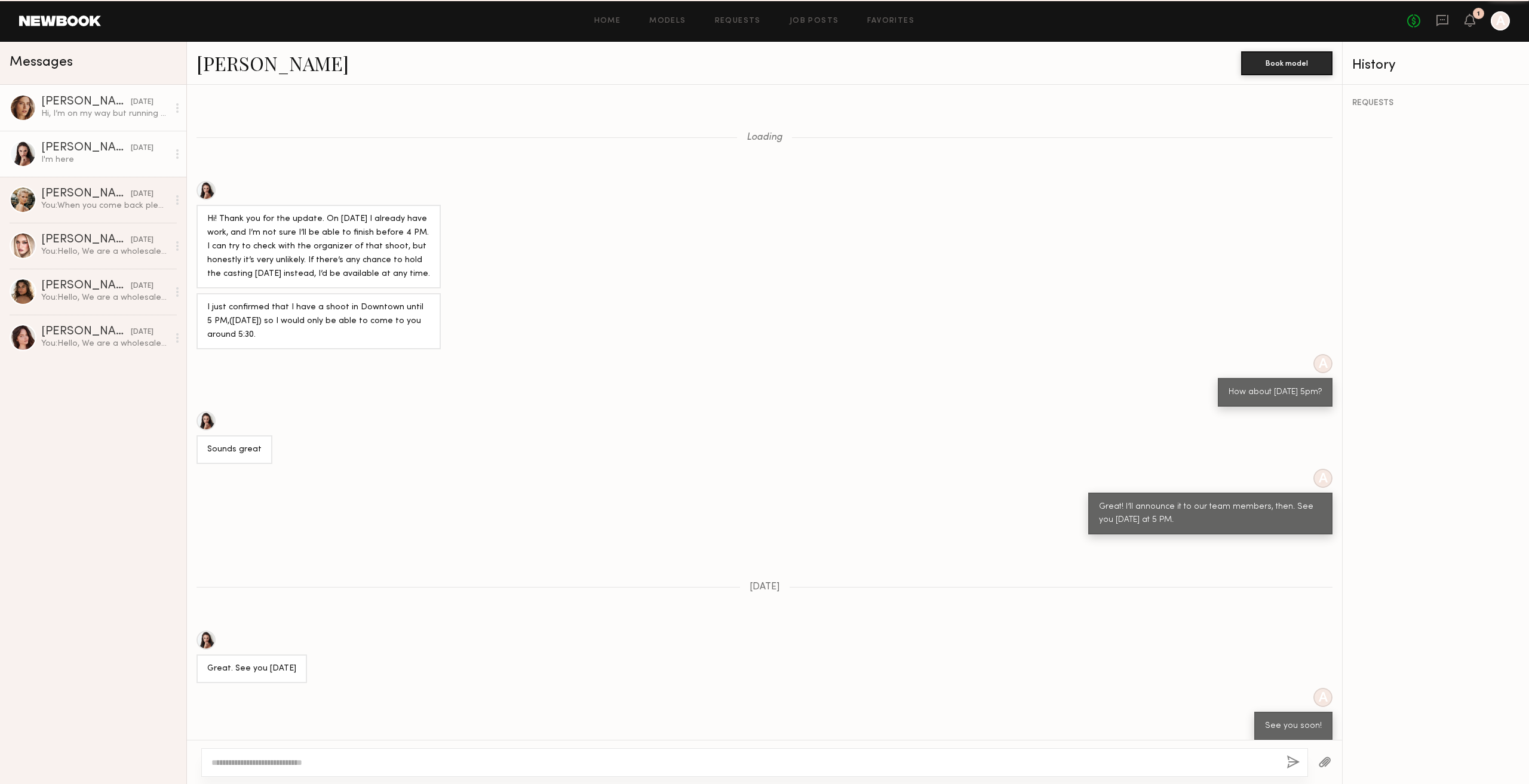
scroll to position [160, 0]
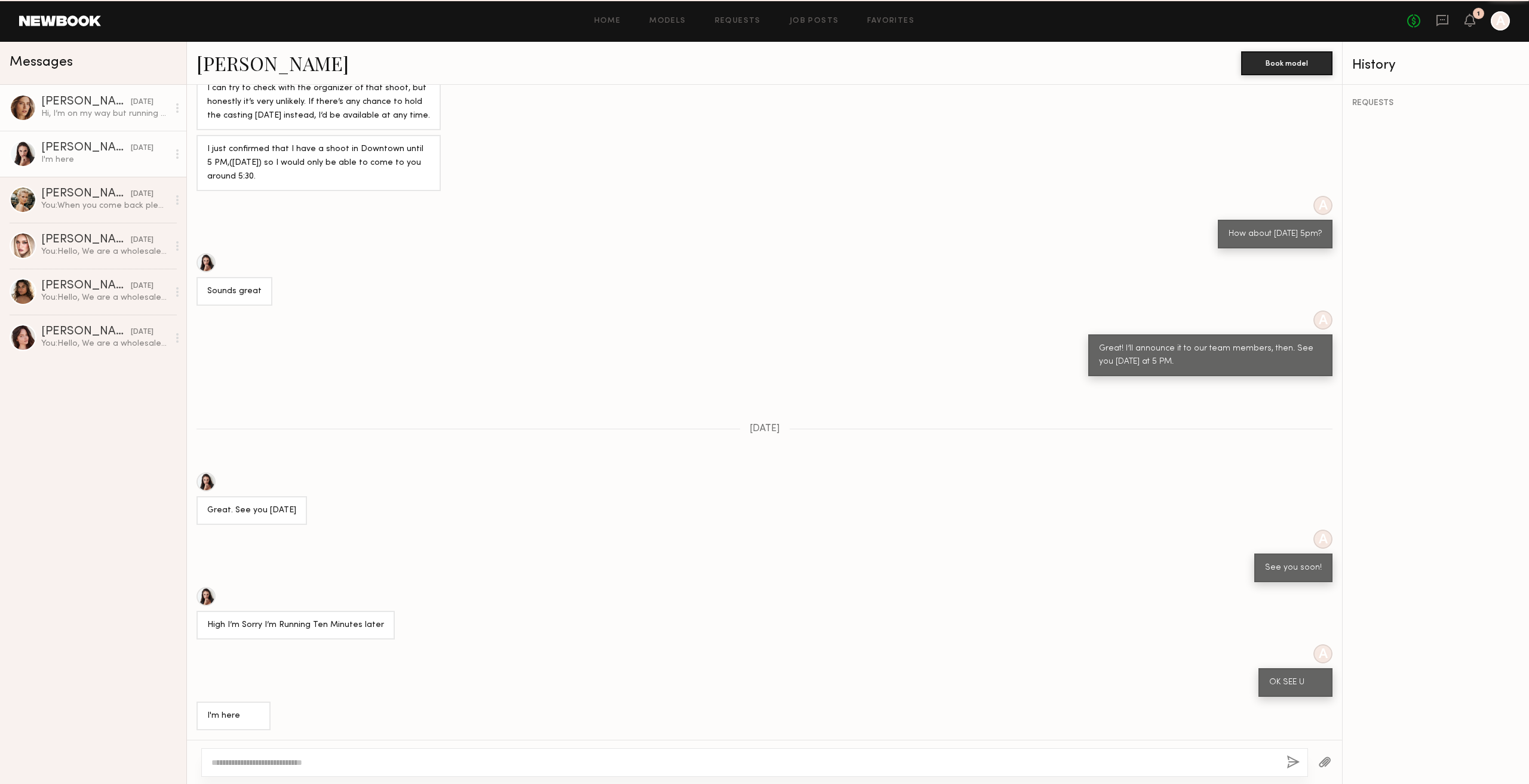
click at [81, 107] on div "Oxana Z." at bounding box center [86, 102] width 90 height 12
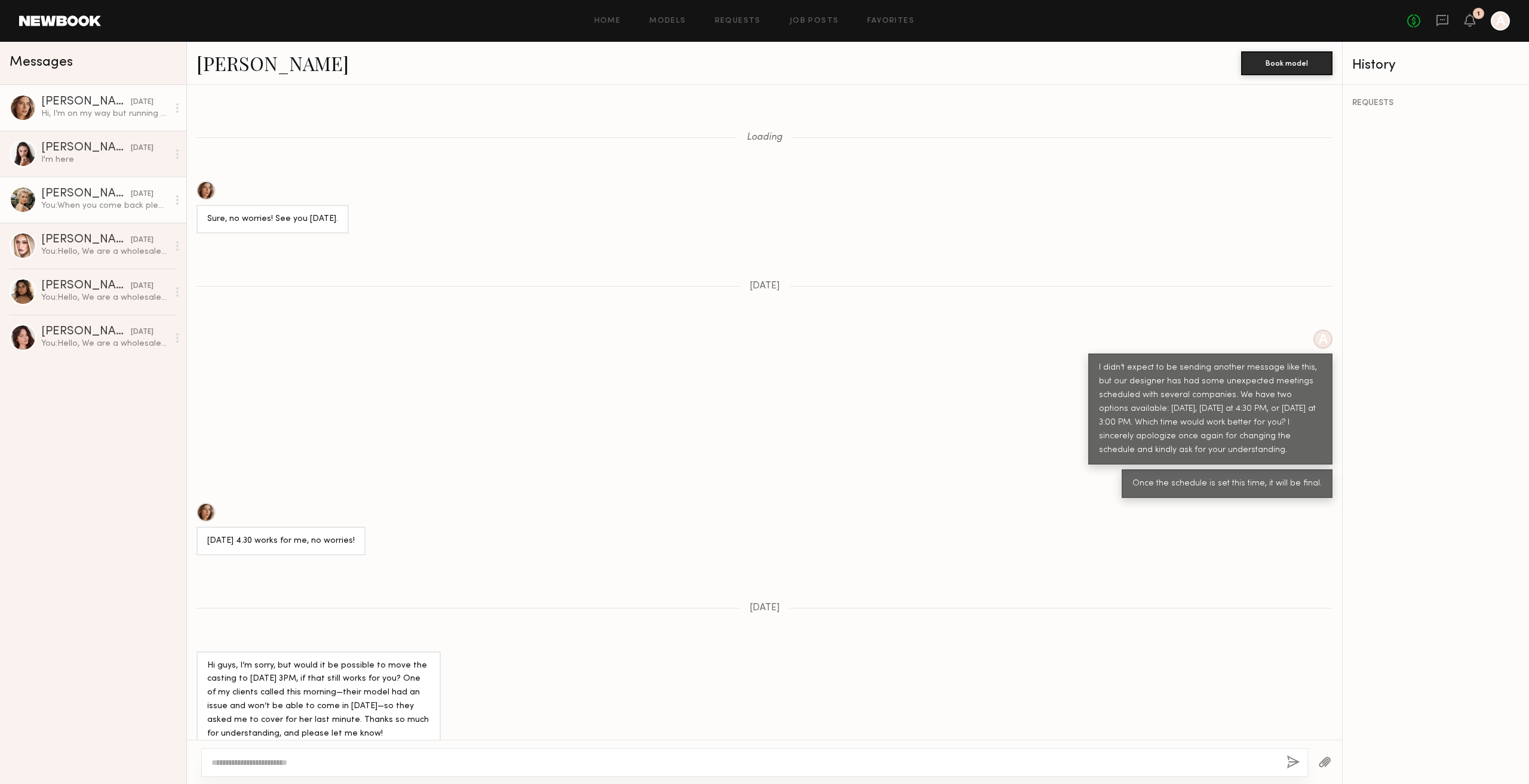
scroll to position [422, 0]
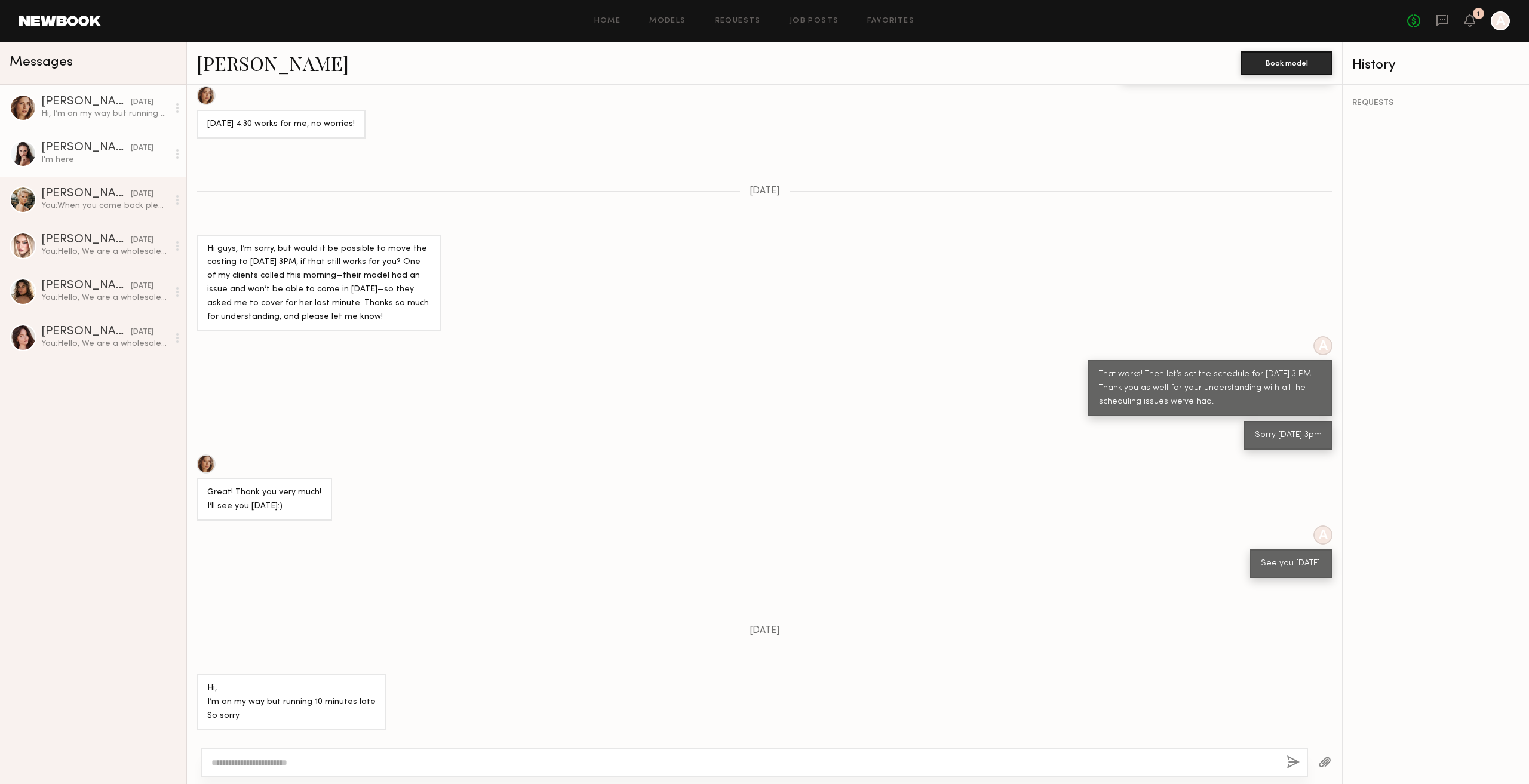
click at [118, 157] on div "I'm here" at bounding box center [104, 159] width 127 height 11
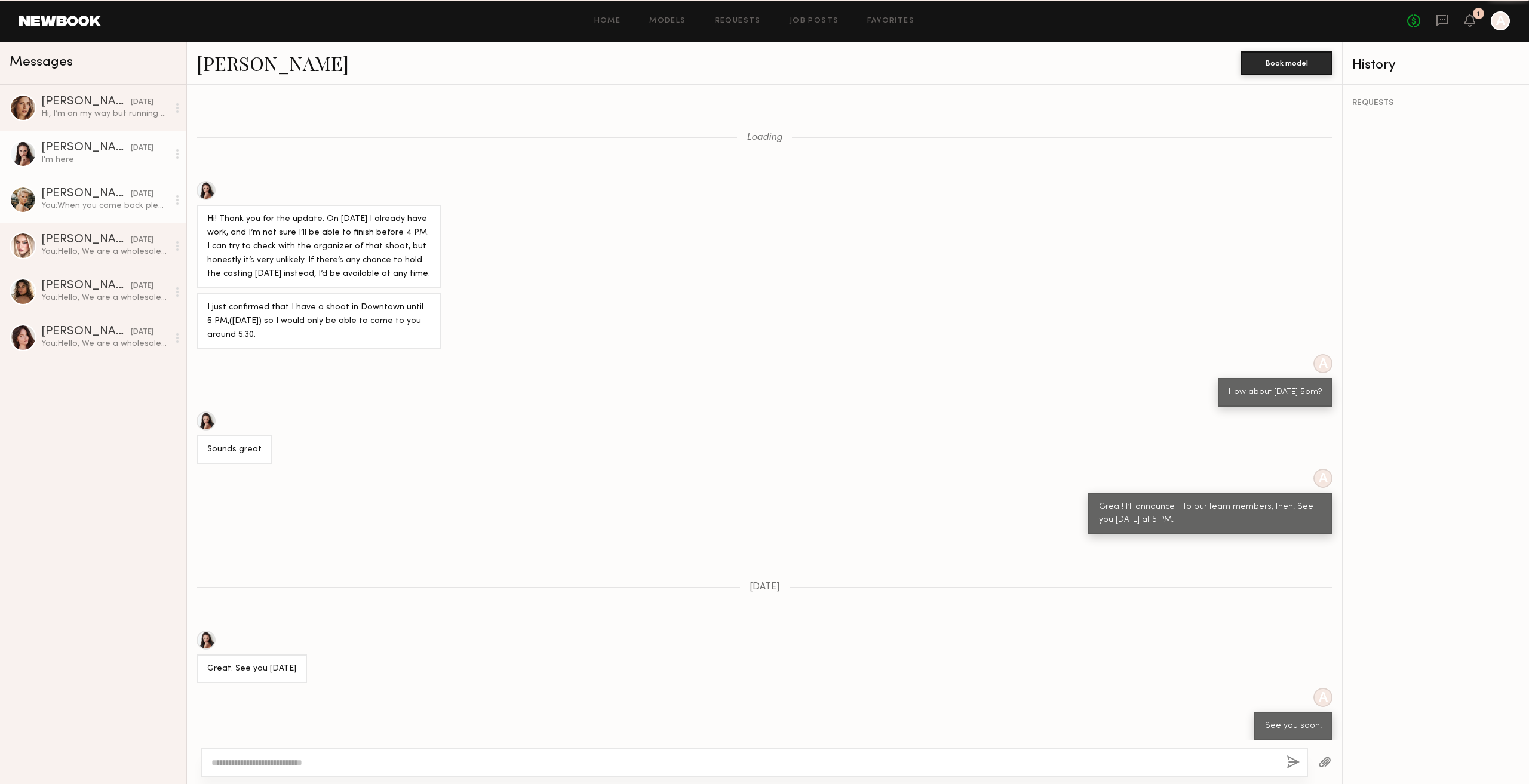
scroll to position [160, 0]
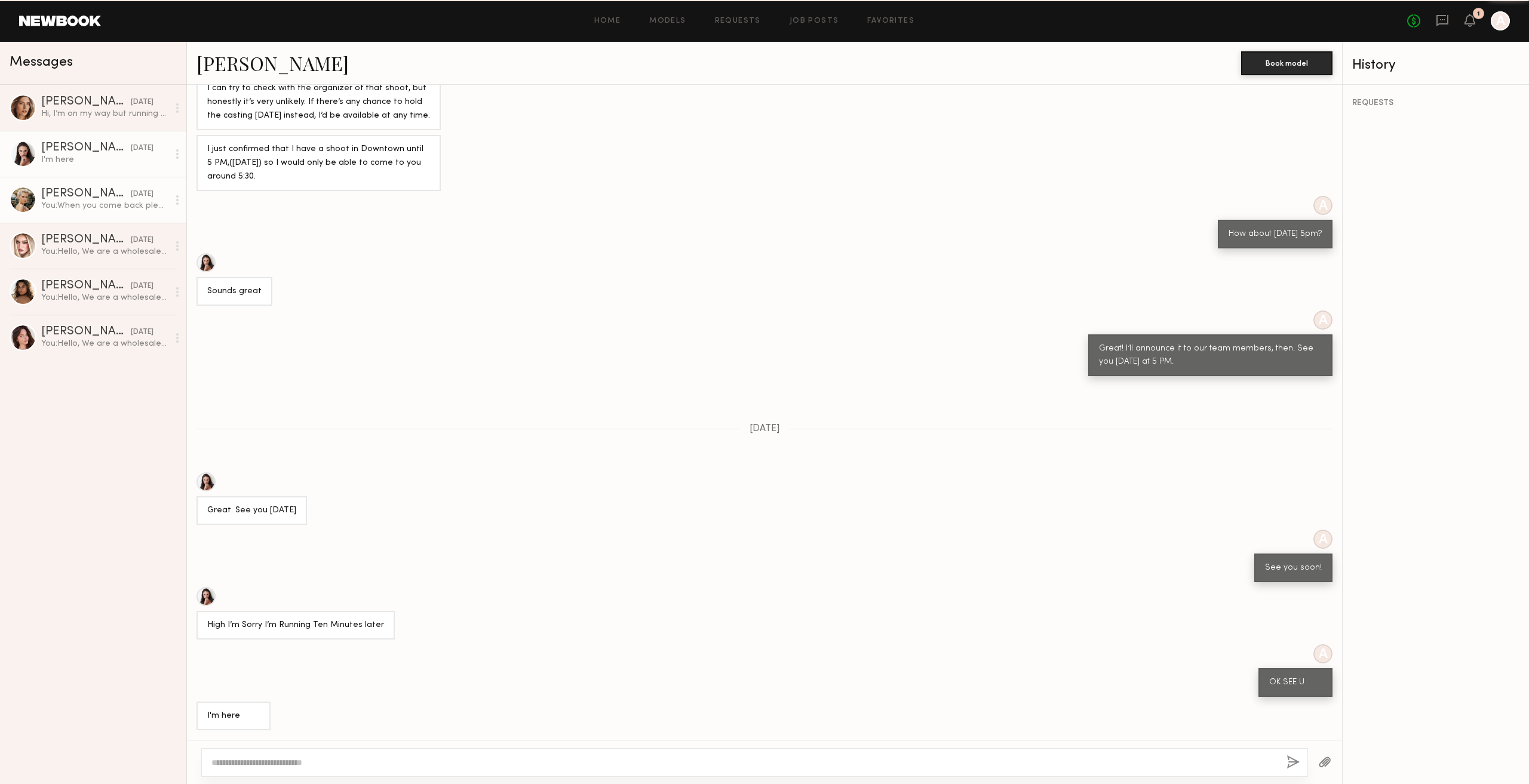
click at [106, 199] on div "Mallory A." at bounding box center [86, 194] width 90 height 12
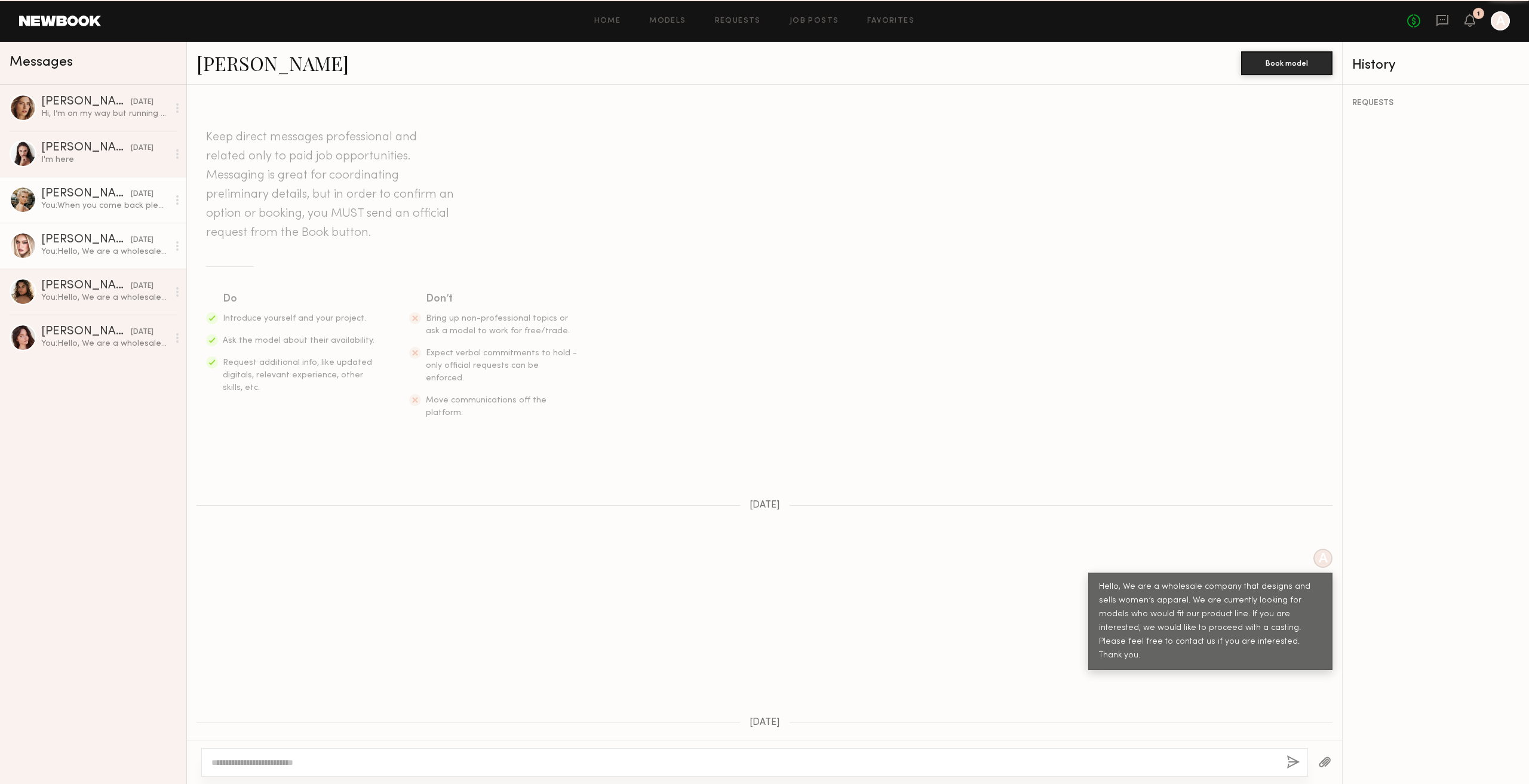
scroll to position [413, 0]
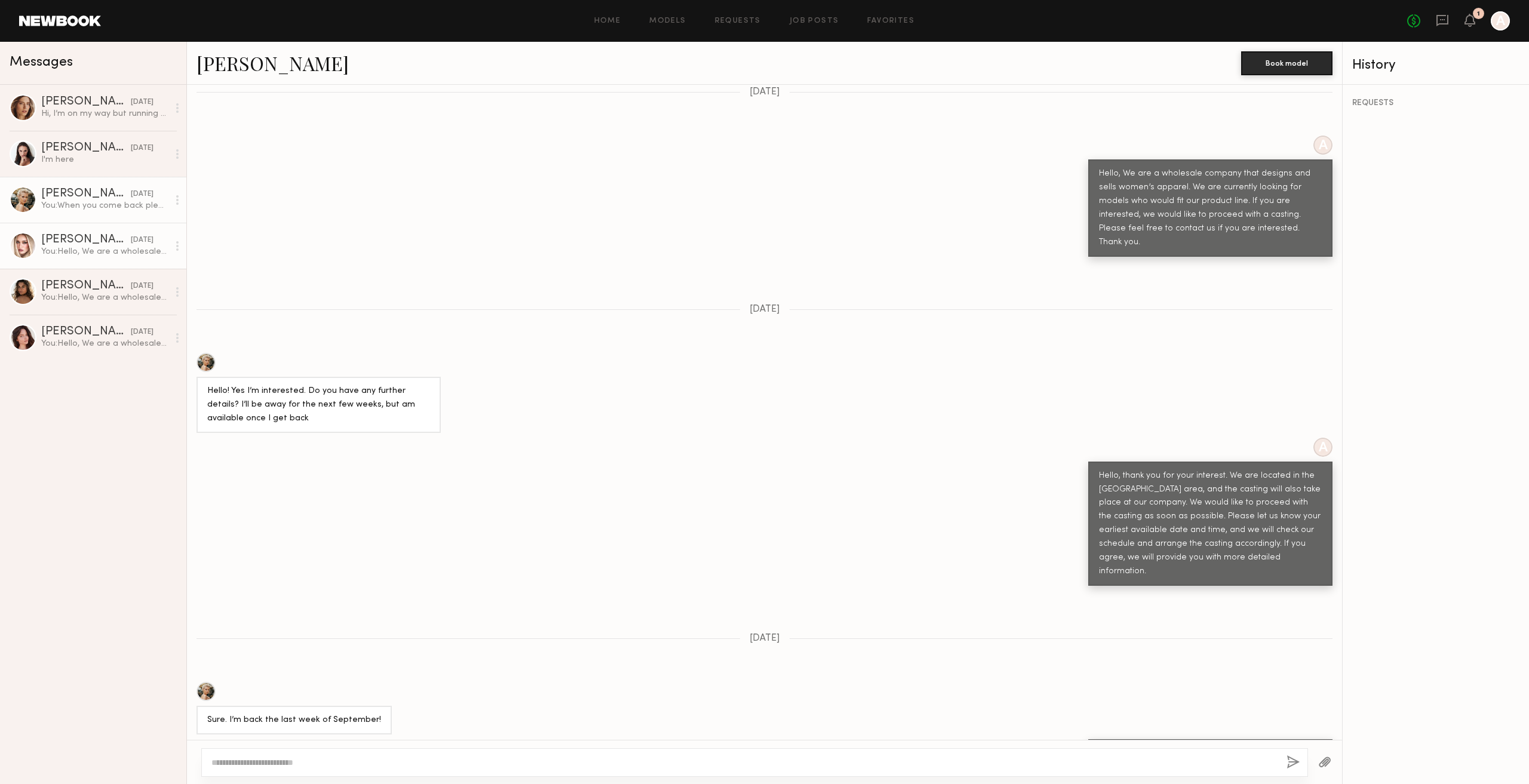
click at [113, 249] on div "You: Hello, We are a wholesale company that designs and sells women’s apparel. …" at bounding box center [104, 252] width 127 height 11
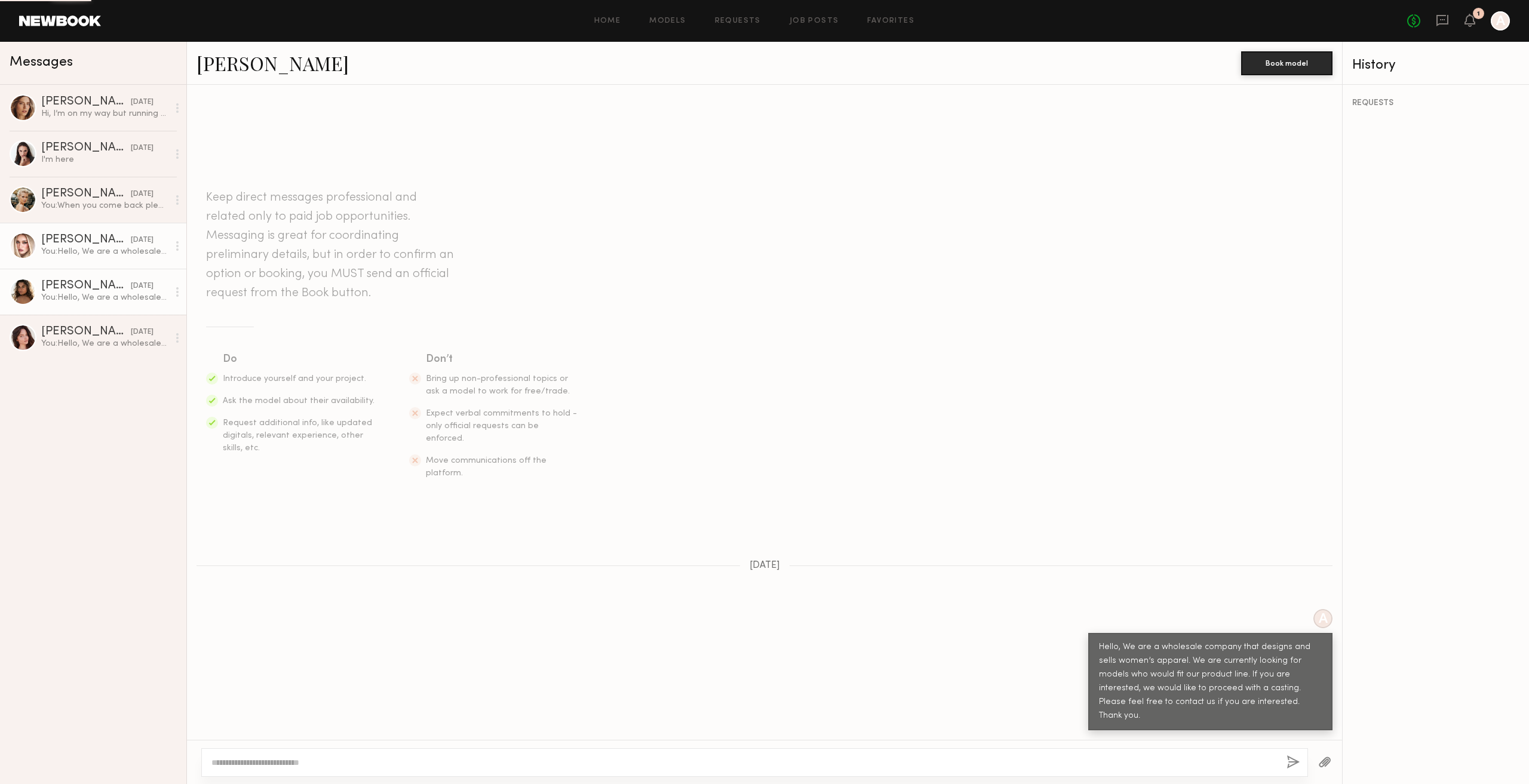
click at [102, 303] on div "You: Hello, We are a wholesale company that designs and sells women’s apparel. …" at bounding box center [104, 298] width 127 height 11
click at [108, 338] on div "Annie M." at bounding box center [86, 332] width 90 height 12
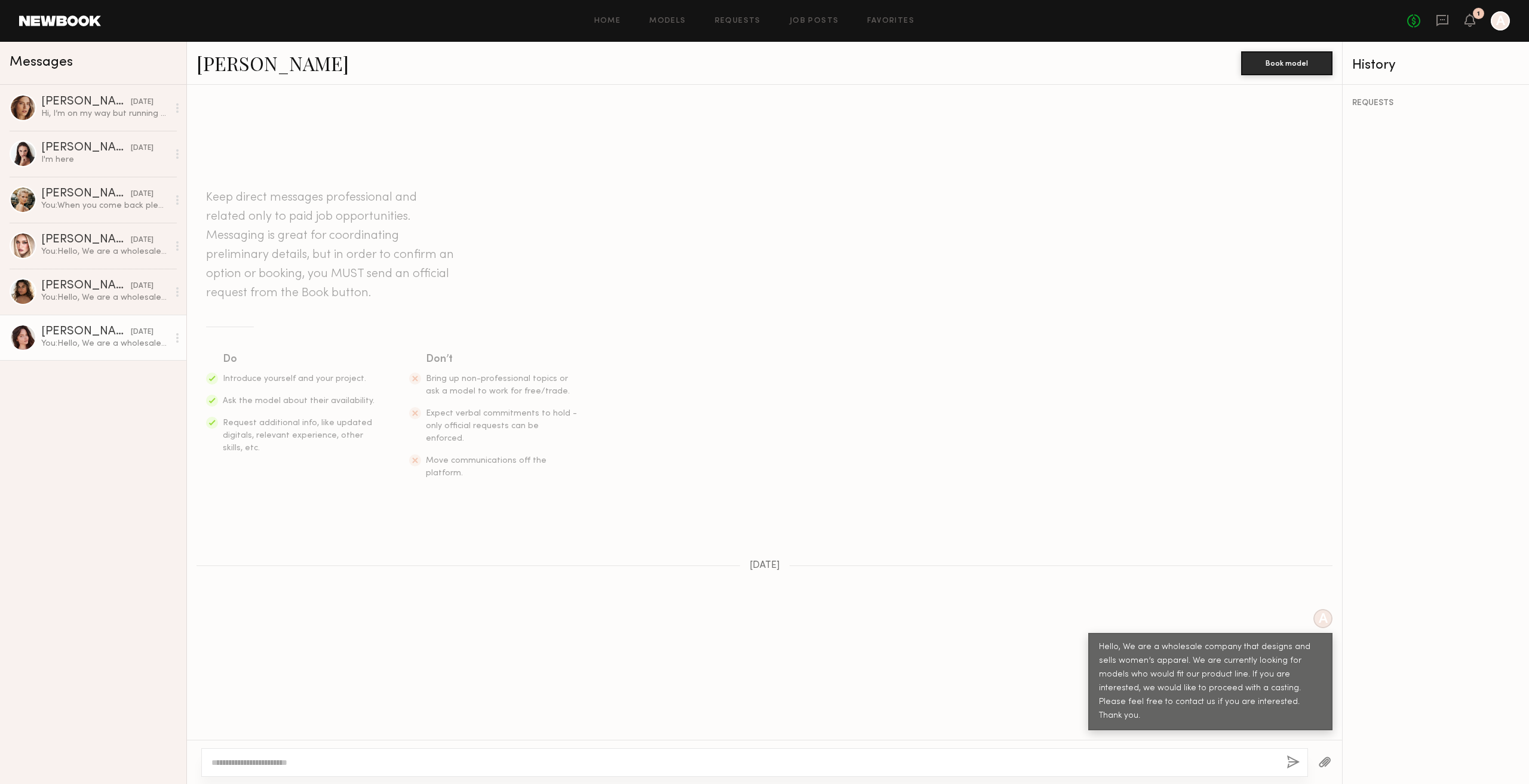
click at [998, 184] on div "Keep direct messages professional and related only to paid job opportunities. M…" at bounding box center [765, 319] width 1156 height 398
